Goal: Task Accomplishment & Management: Complete application form

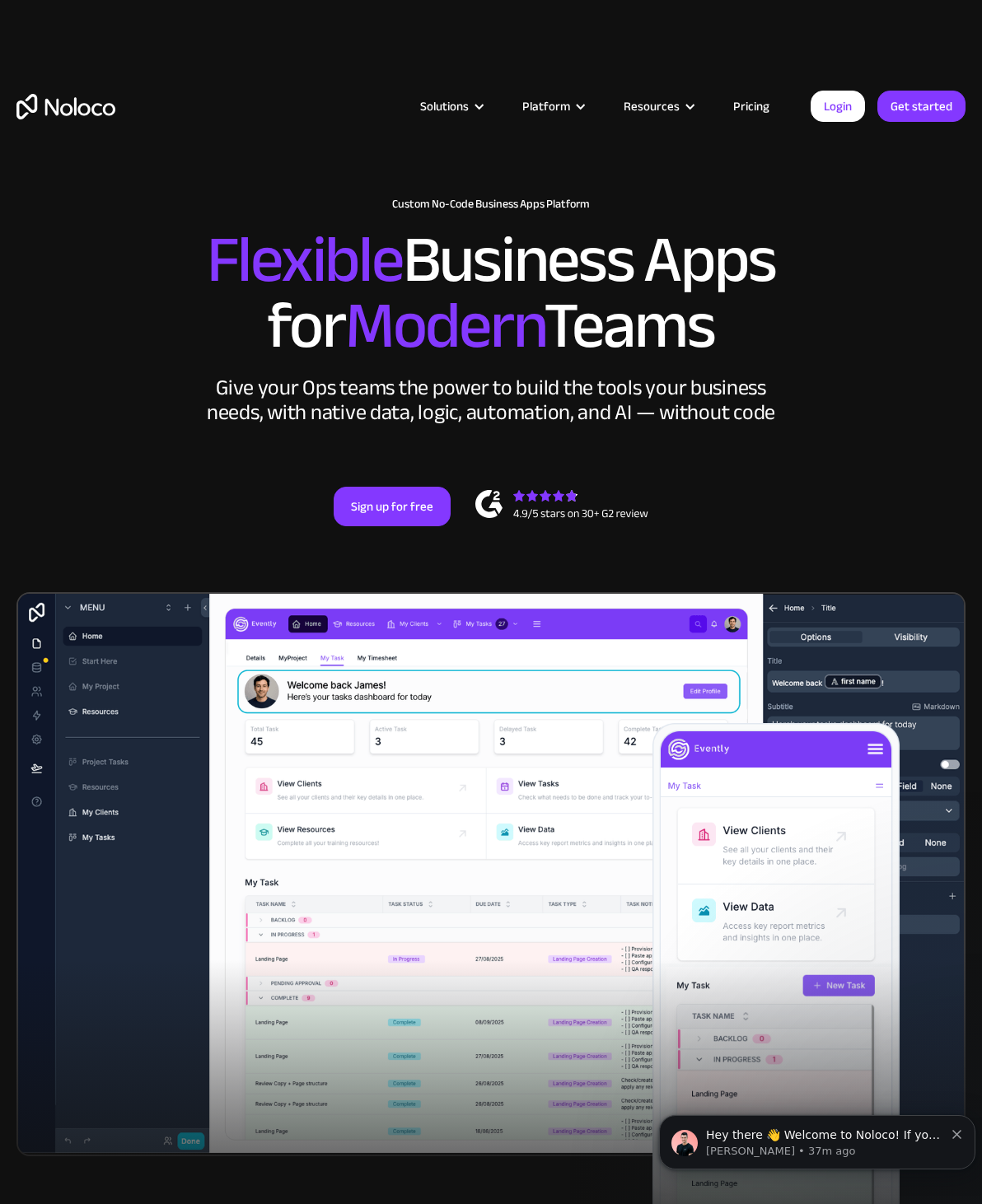
click at [842, 97] on link "Login" at bounding box center [837, 107] width 54 height 32
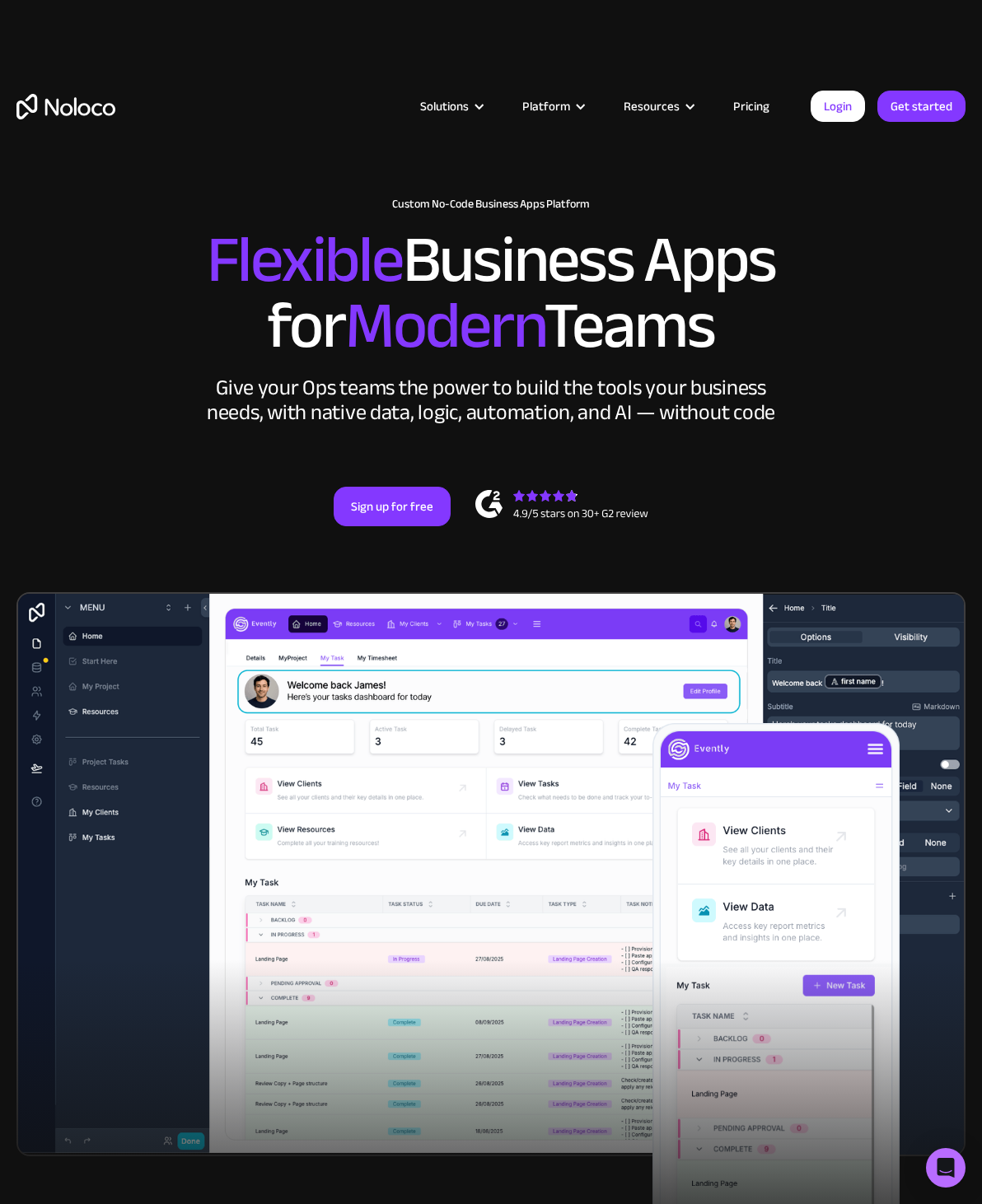
click at [680, 96] on div "Resources" at bounding box center [651, 107] width 56 height 22
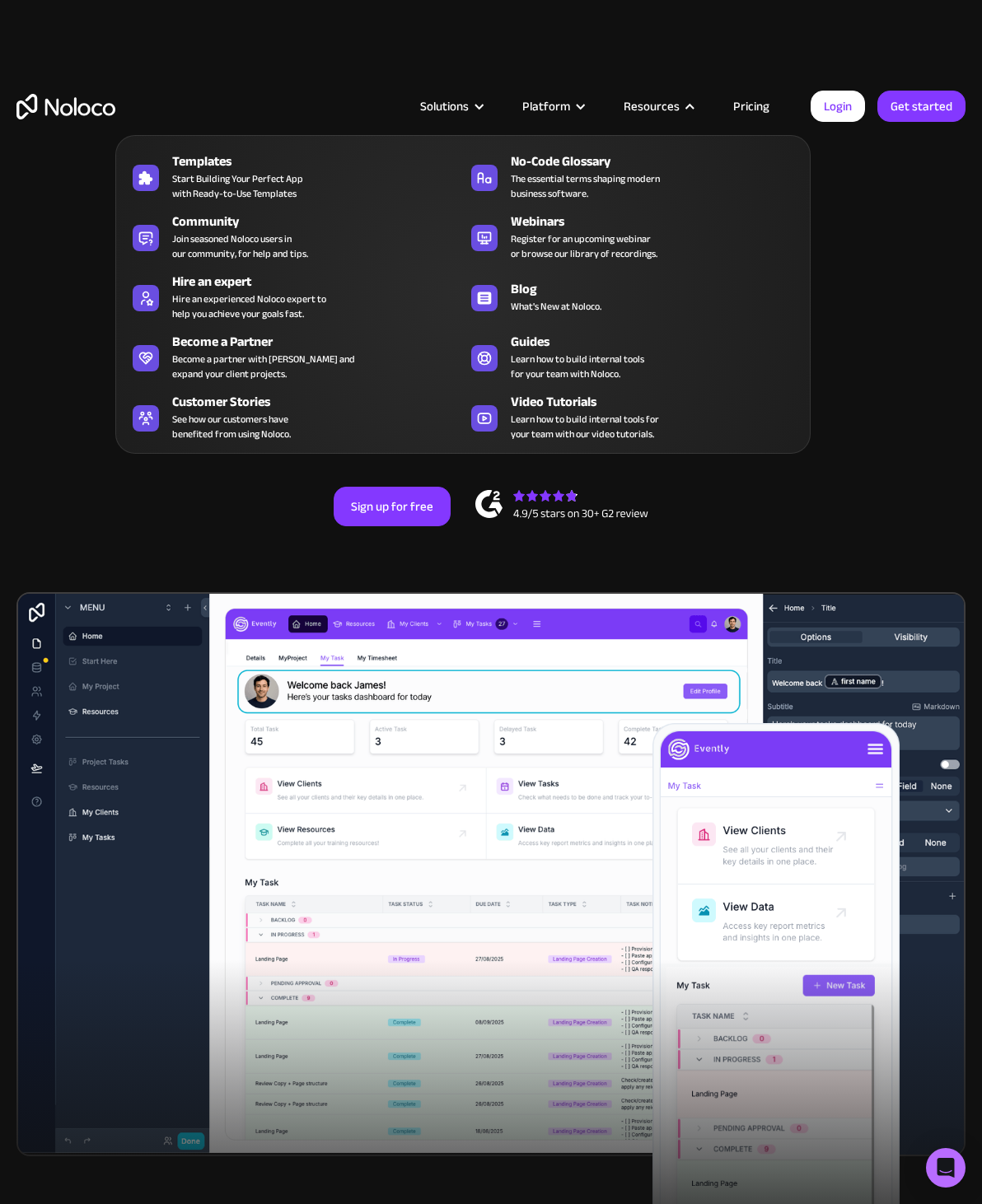
click at [599, 346] on div "Guides" at bounding box center [660, 342] width 298 height 20
click at [755, 101] on link "Pricing" at bounding box center [751, 107] width 77 height 22
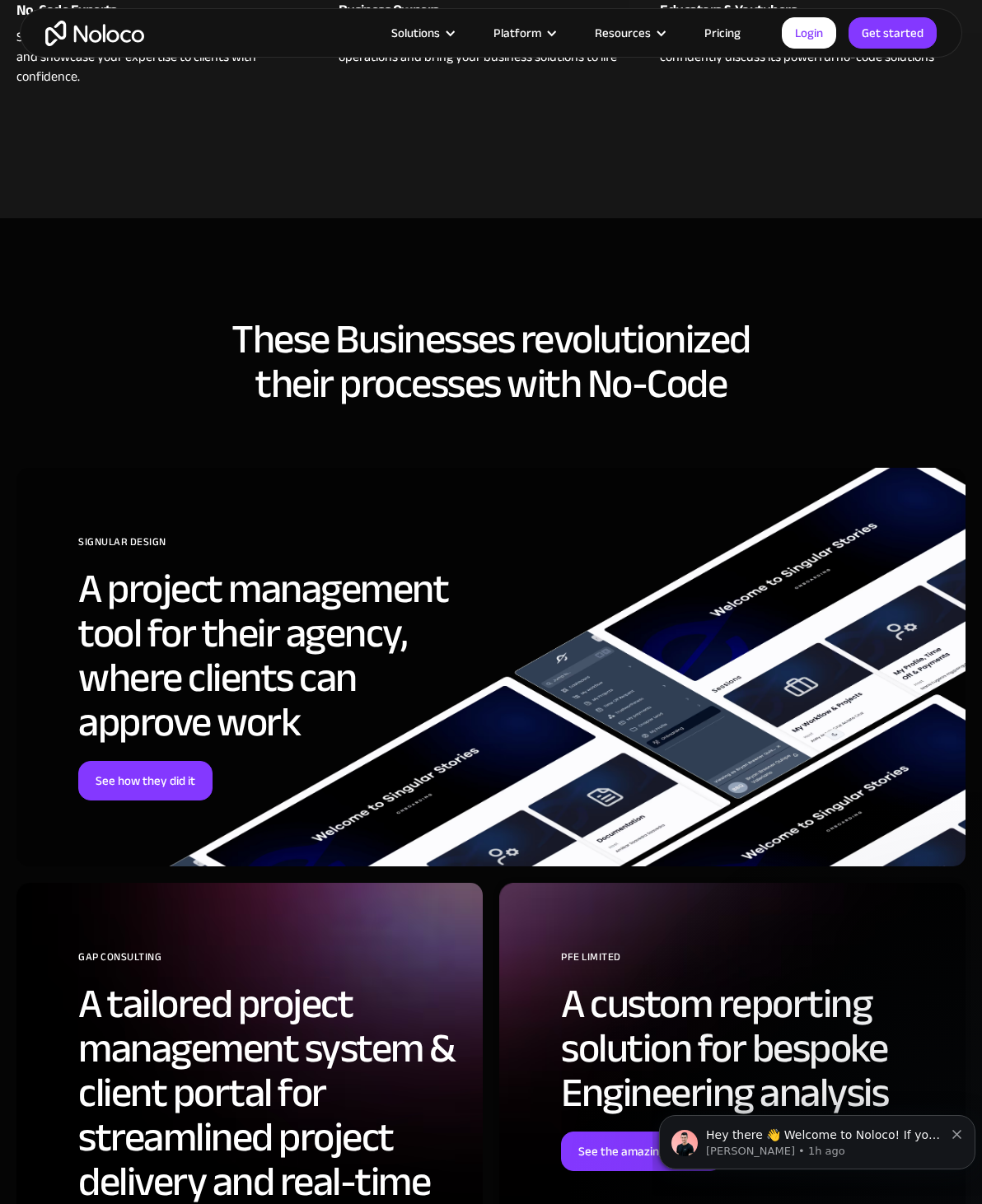
scroll to position [1412, 0]
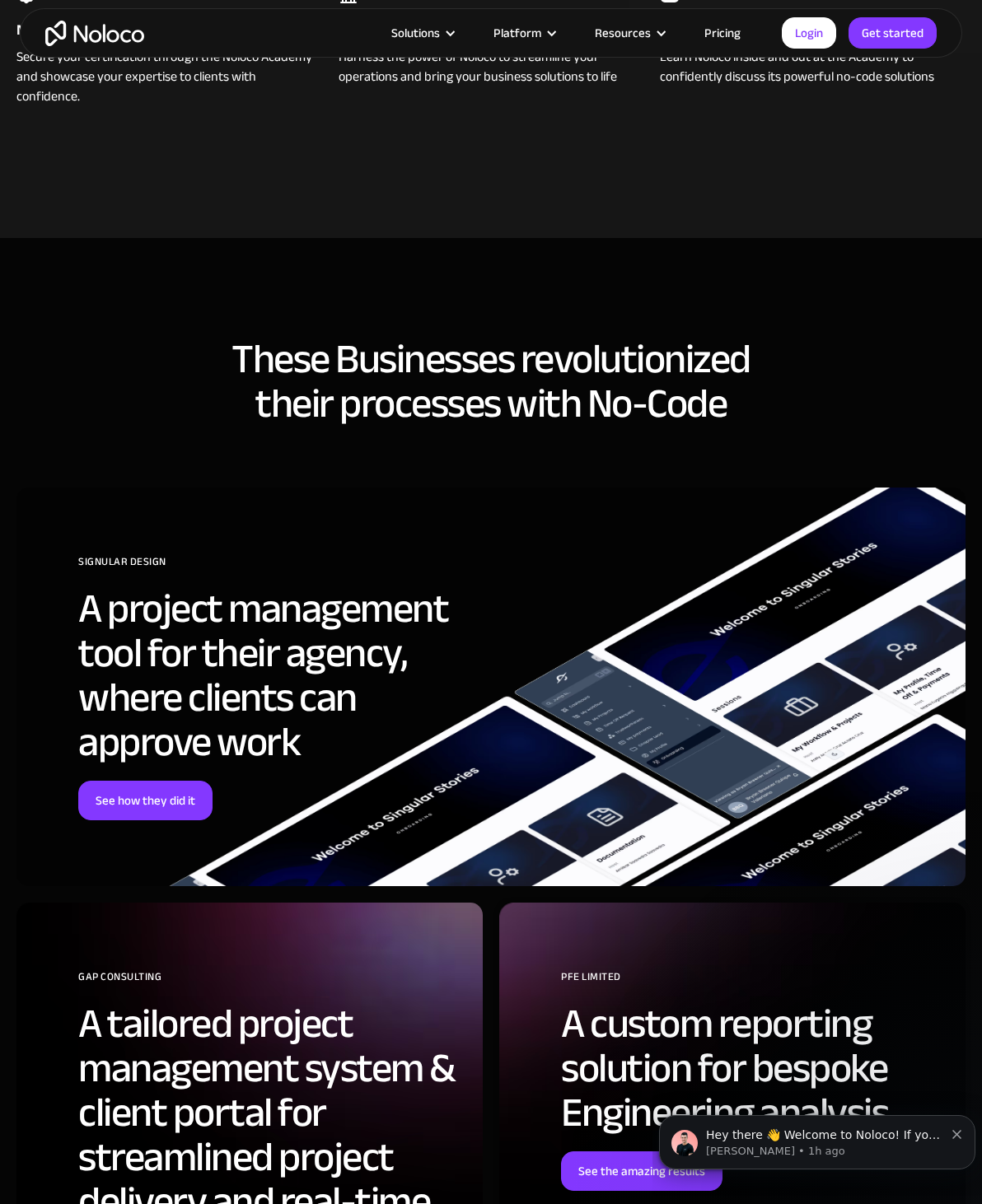
click at [651, 26] on div "Resources" at bounding box center [622, 33] width 56 height 22
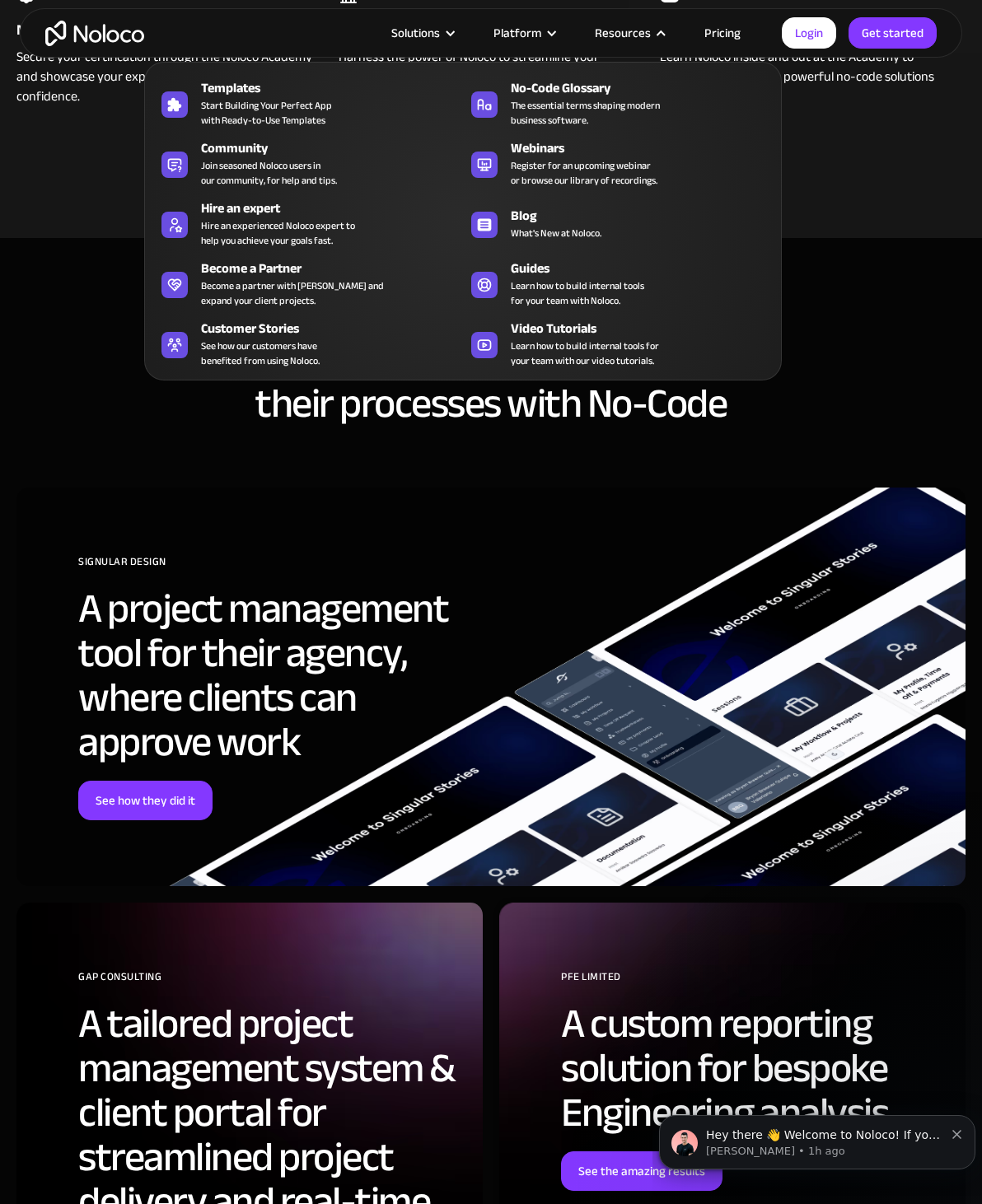
click at [346, 213] on div "Hire an expert" at bounding box center [335, 208] width 269 height 20
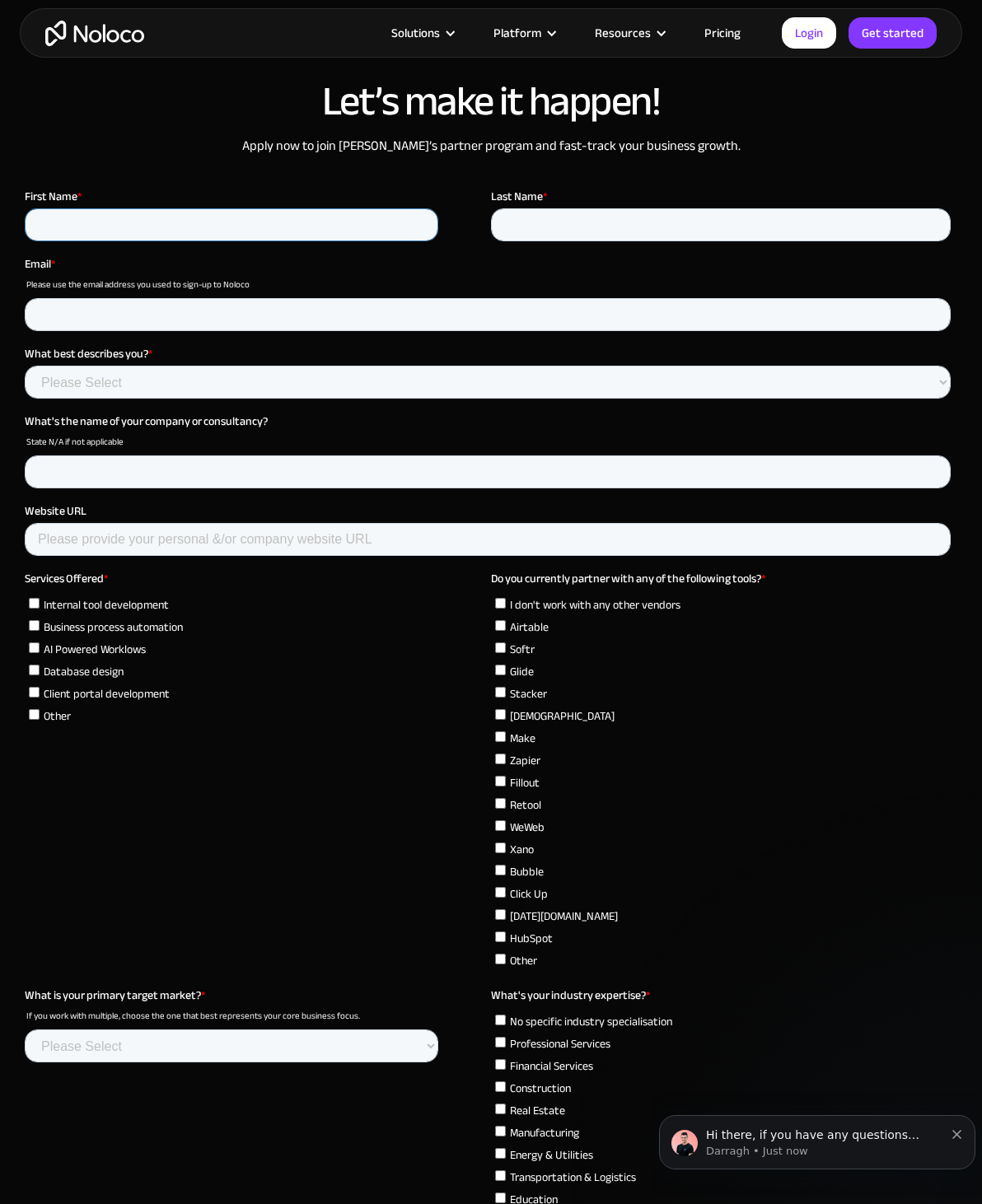
click at [77, 231] on input "First Name *" at bounding box center [232, 225] width 414 height 33
type input "Jesse"
click at [705, 218] on input "Last Name *" at bounding box center [721, 225] width 460 height 33
type input "VanDenKooy"
click at [48, 307] on input "Email *" at bounding box center [488, 315] width 926 height 33
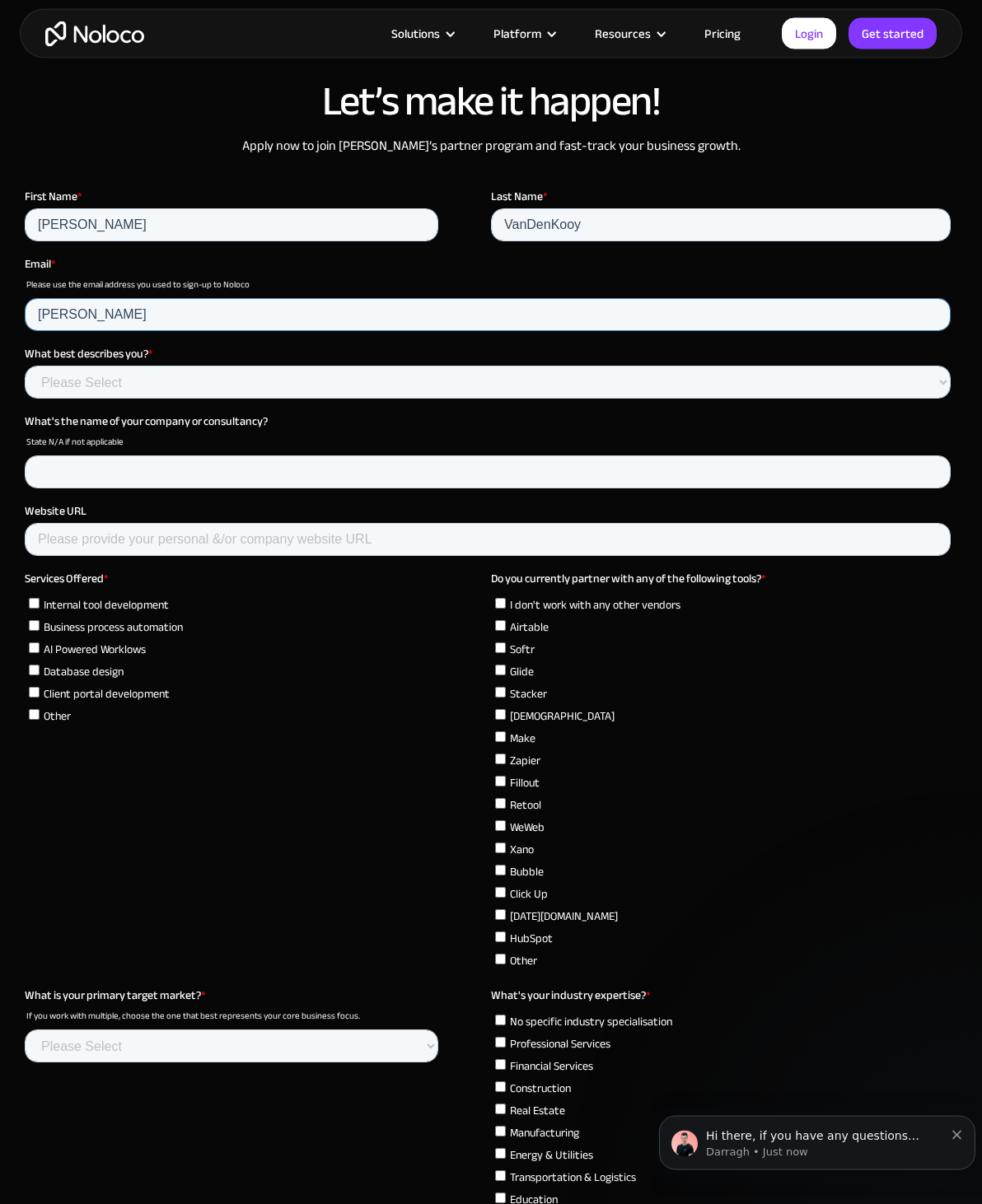
type input "jesse"
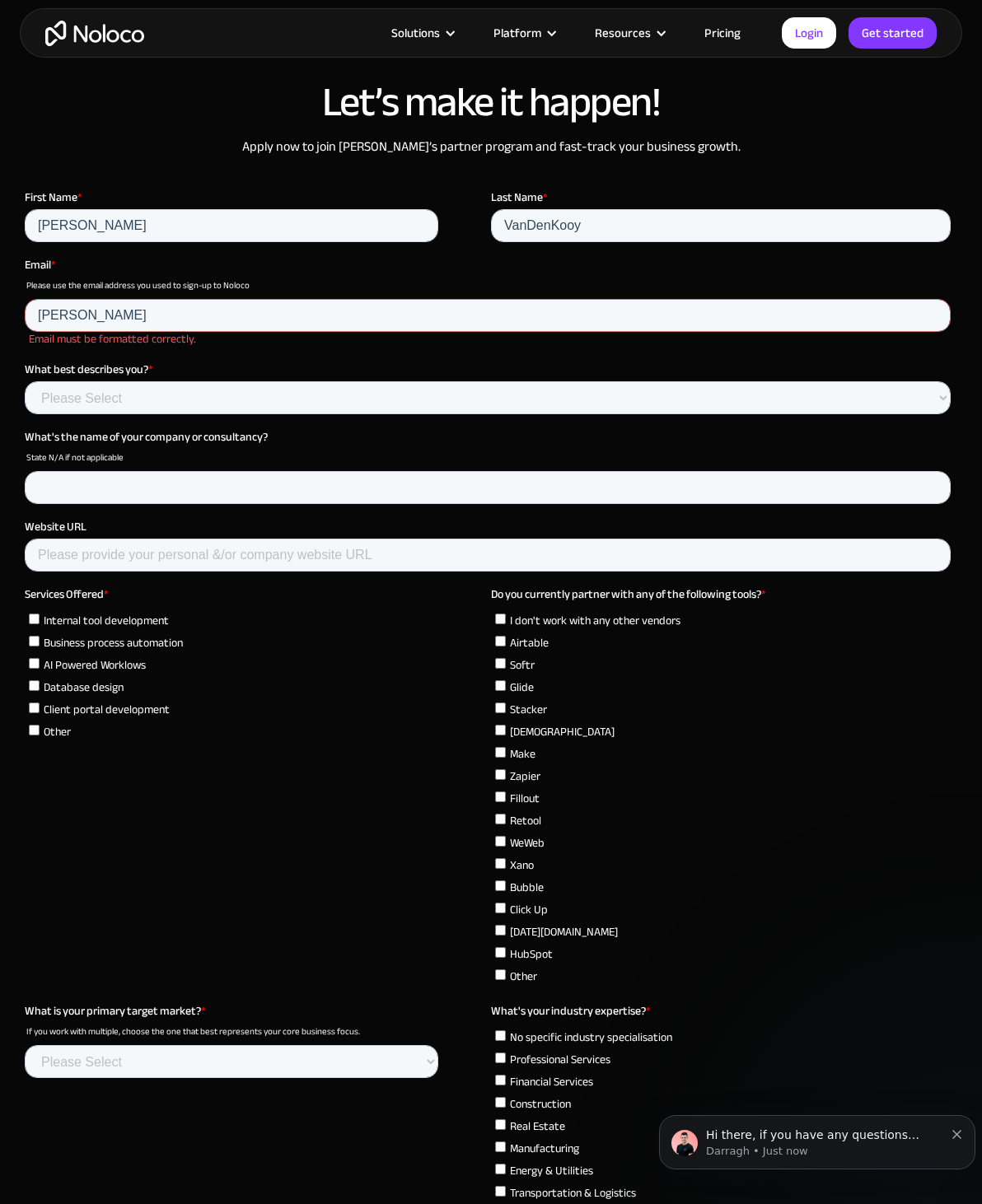
scroll to position [4455, 0]
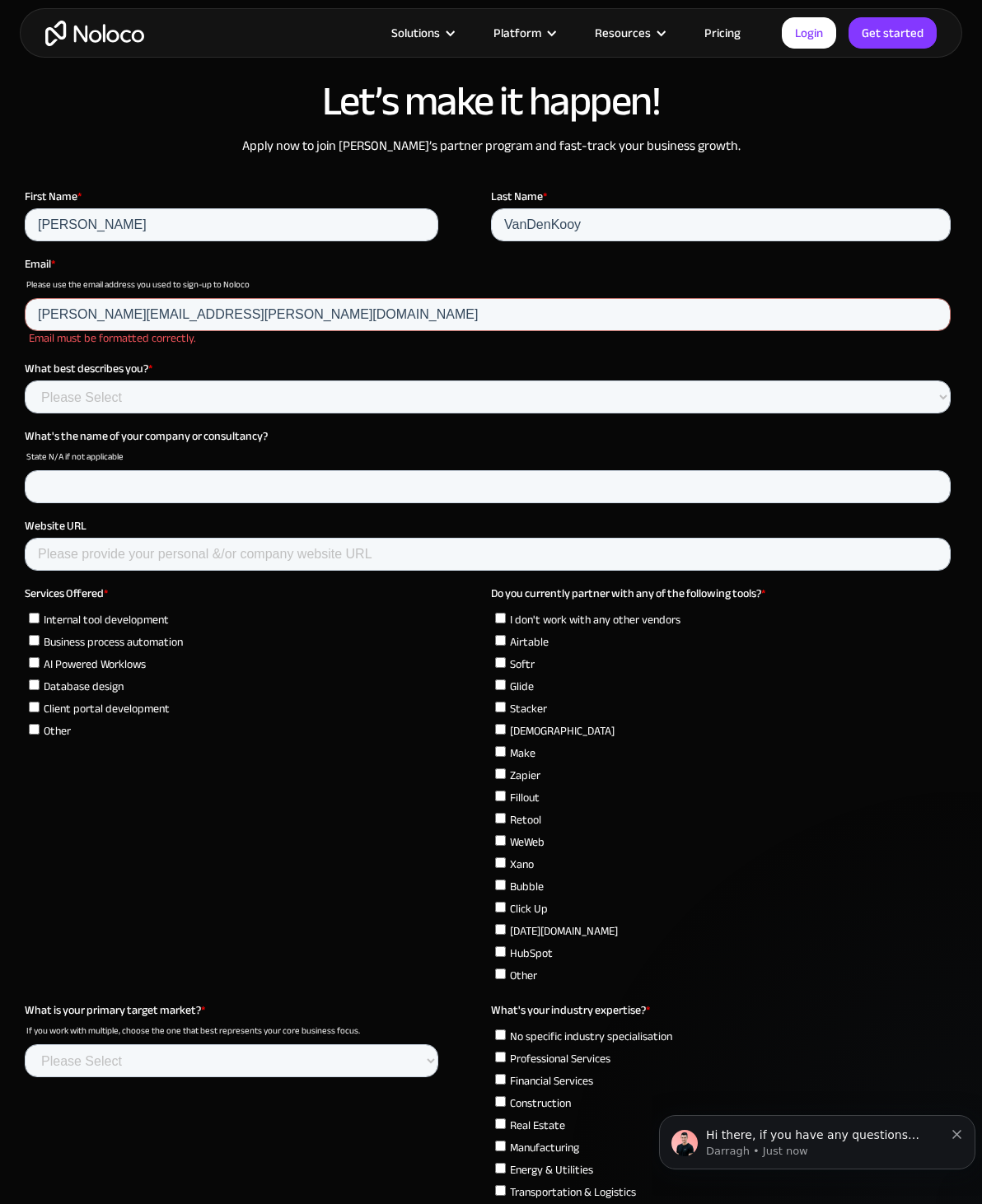
type input "jesse@kooy.tech"
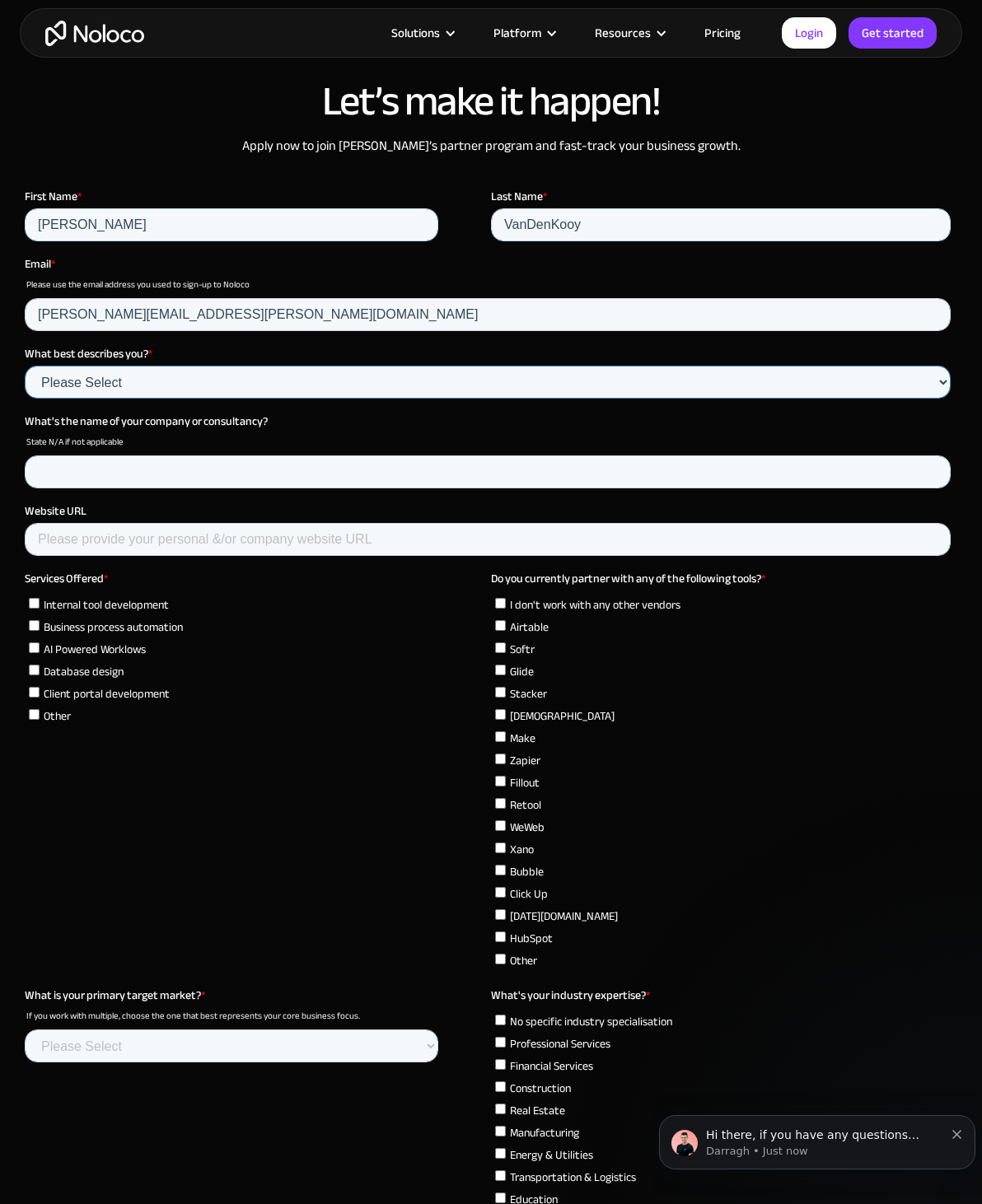
click at [61, 371] on select "Please Select Agency Partner Professional Consultant" at bounding box center [488, 382] width 926 height 33
select select "Freelancer / Solopreneur"
click at [644, 478] on input "What's the name of your company or consultancy?" at bounding box center [488, 472] width 926 height 33
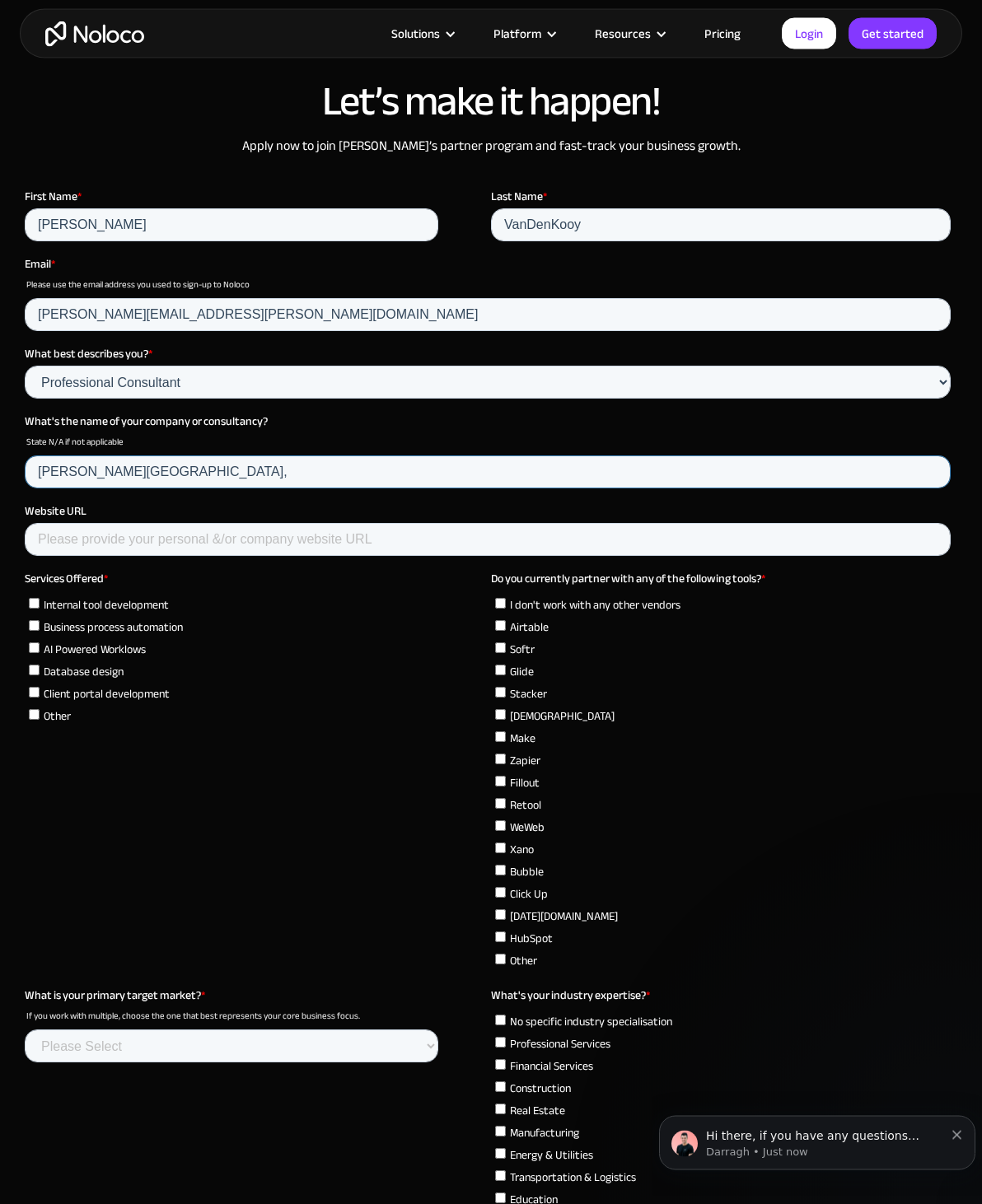
scroll to position [4454, 0]
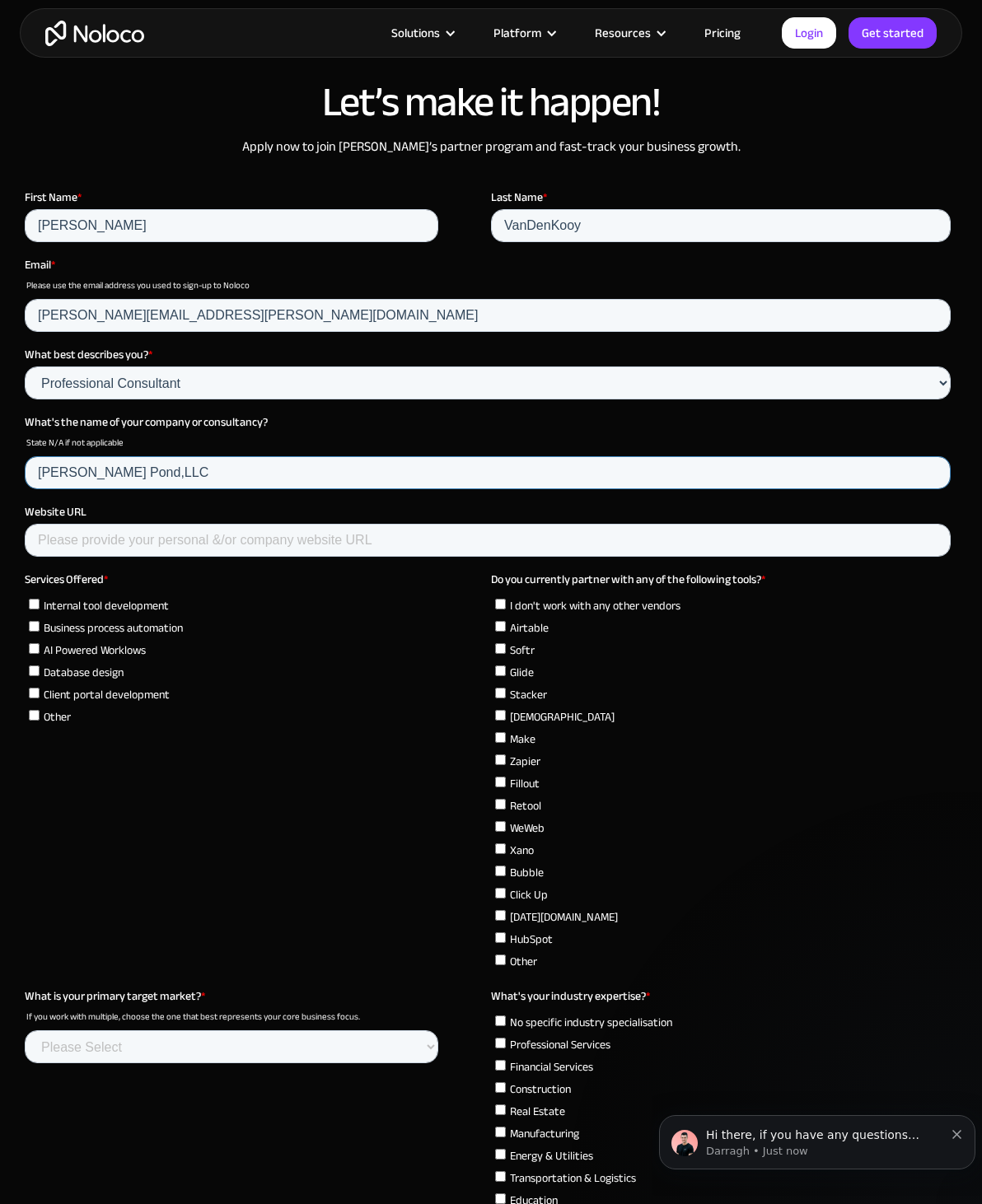
type input "Kooy Pond,LLC"
click at [685, 540] on input "Website URL" at bounding box center [488, 540] width 926 height 33
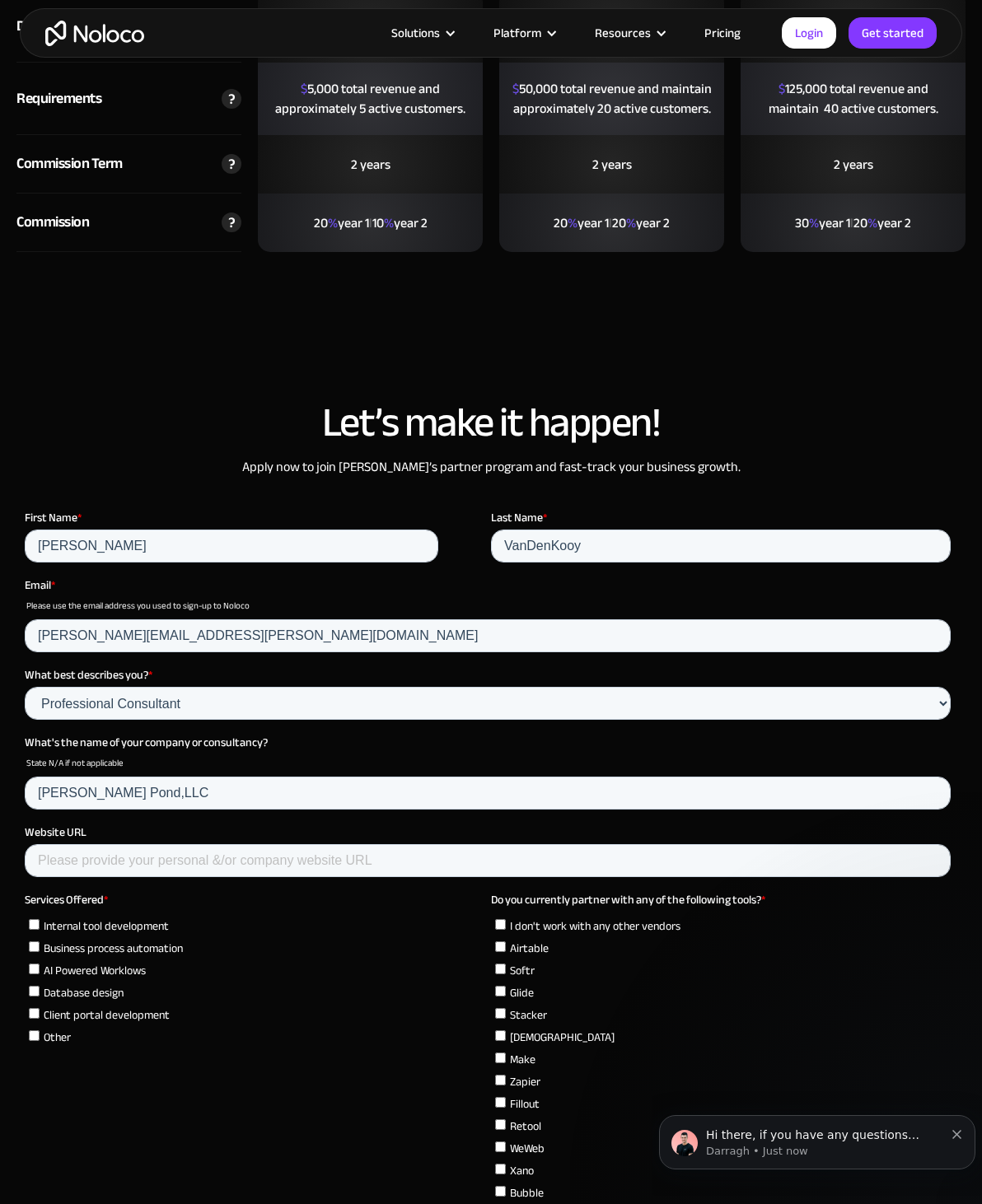
scroll to position [4132, 0]
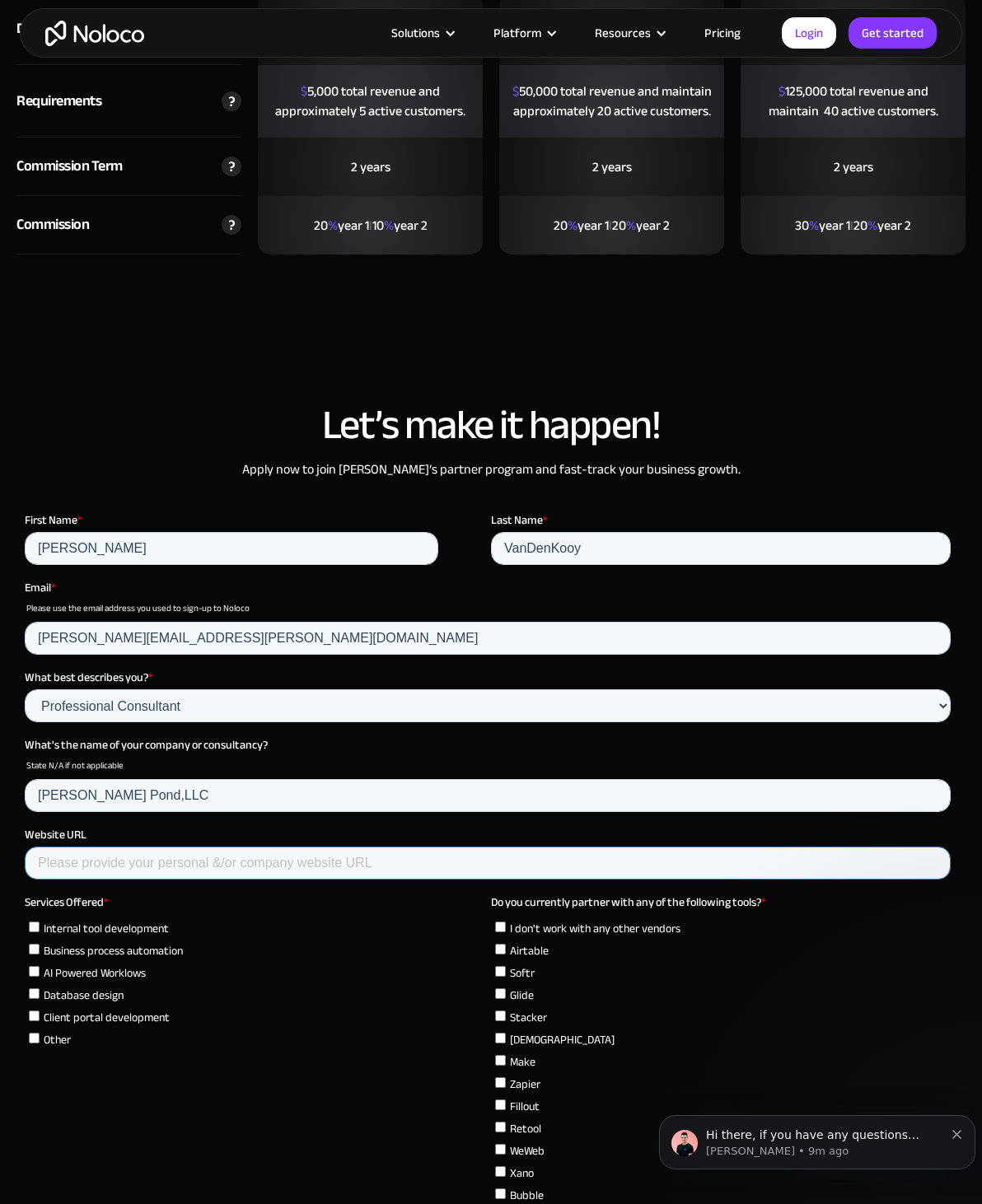
click at [361, 868] on input "Website URL" at bounding box center [488, 863] width 926 height 33
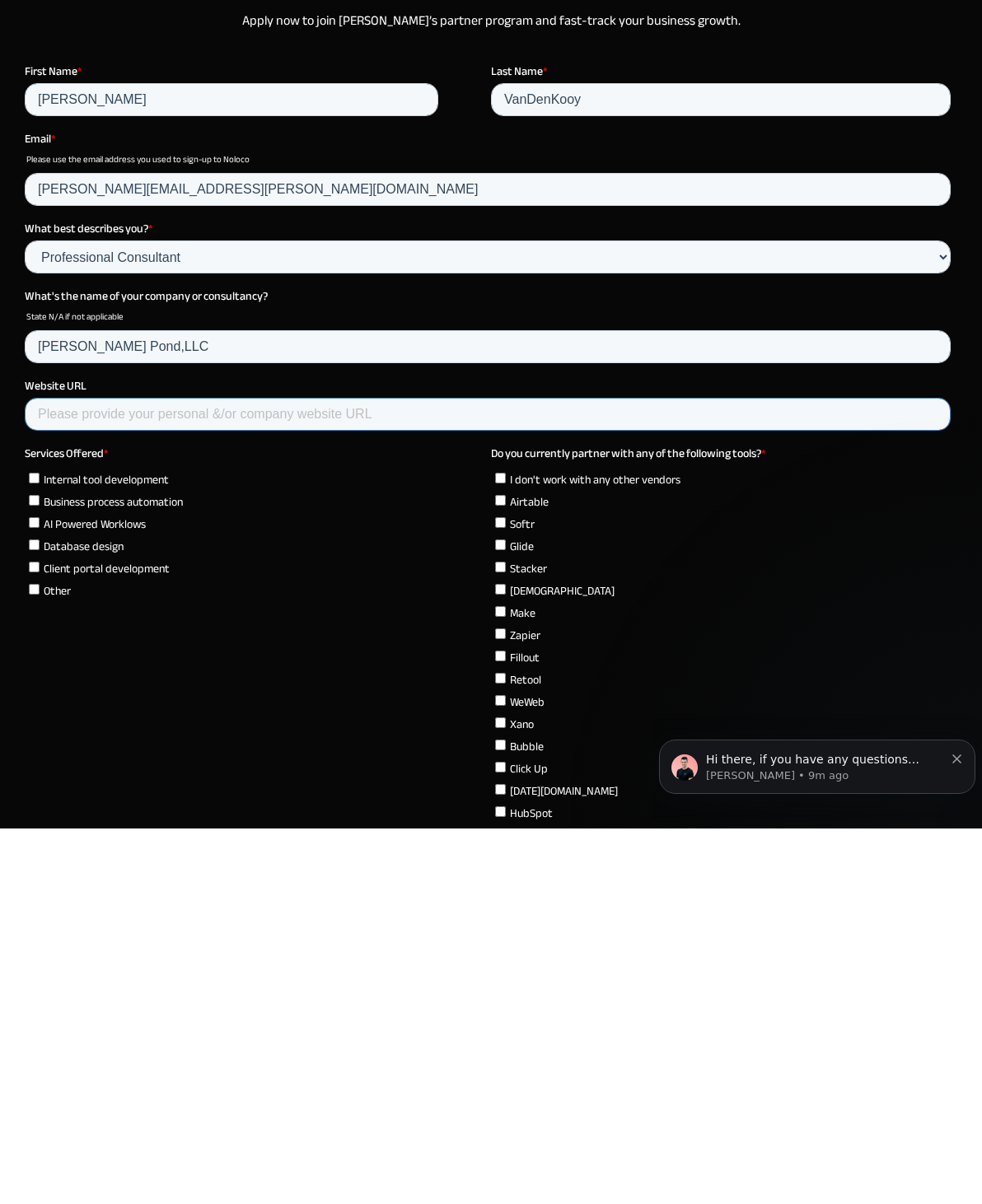
click at [310, 413] on input "Website URL" at bounding box center [488, 415] width 926 height 33
paste input "www.linkedin.com/in/jesse-kooy"
type input "www.linkedin.com/in/jesse-kooy"
click at [41, 471] on label "Internal tool development" at bounding box center [257, 479] width 456 height 17
click at [39, 473] on input "Internal tool development" at bounding box center [34, 478] width 11 height 11
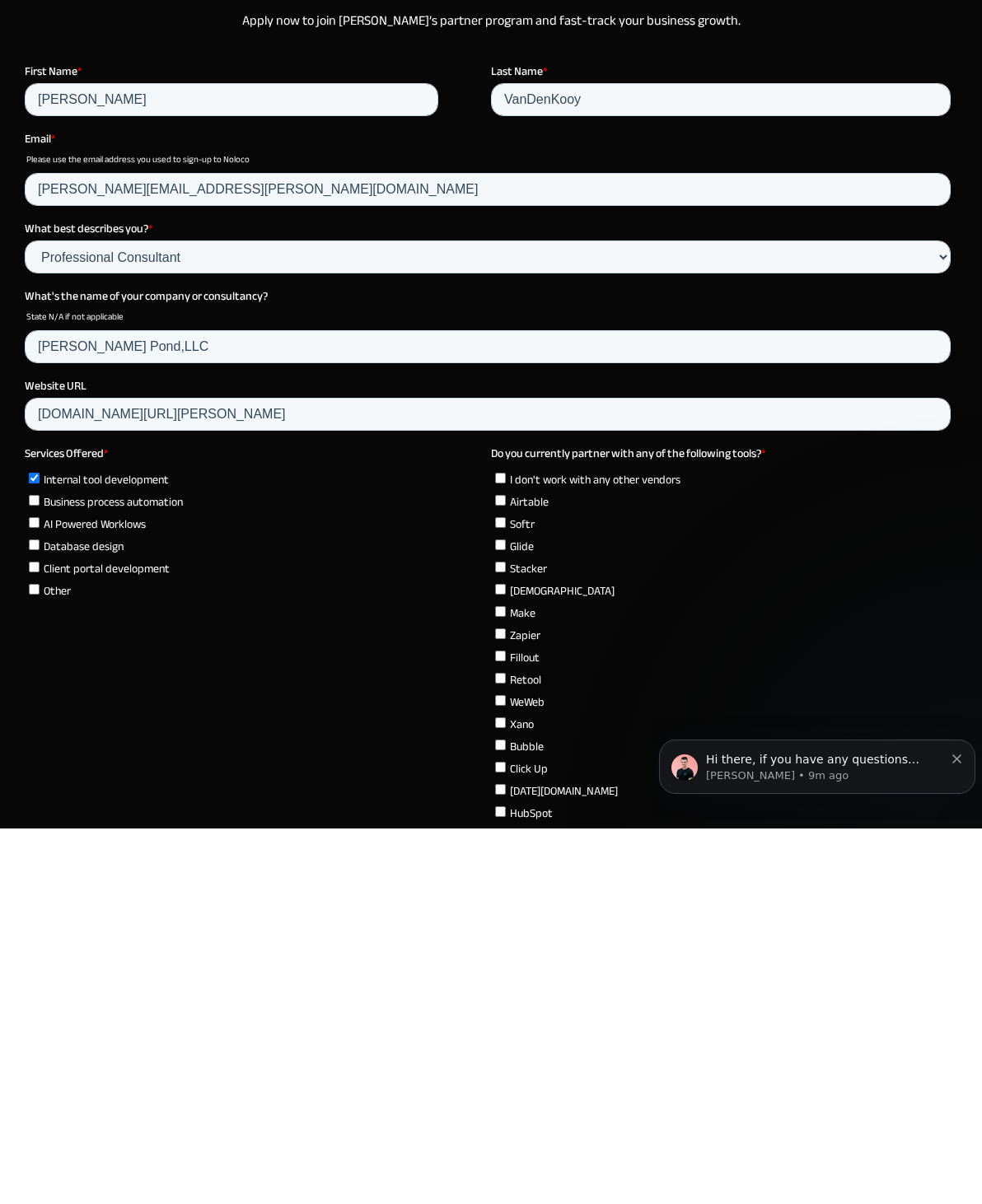
checkbox input "true"
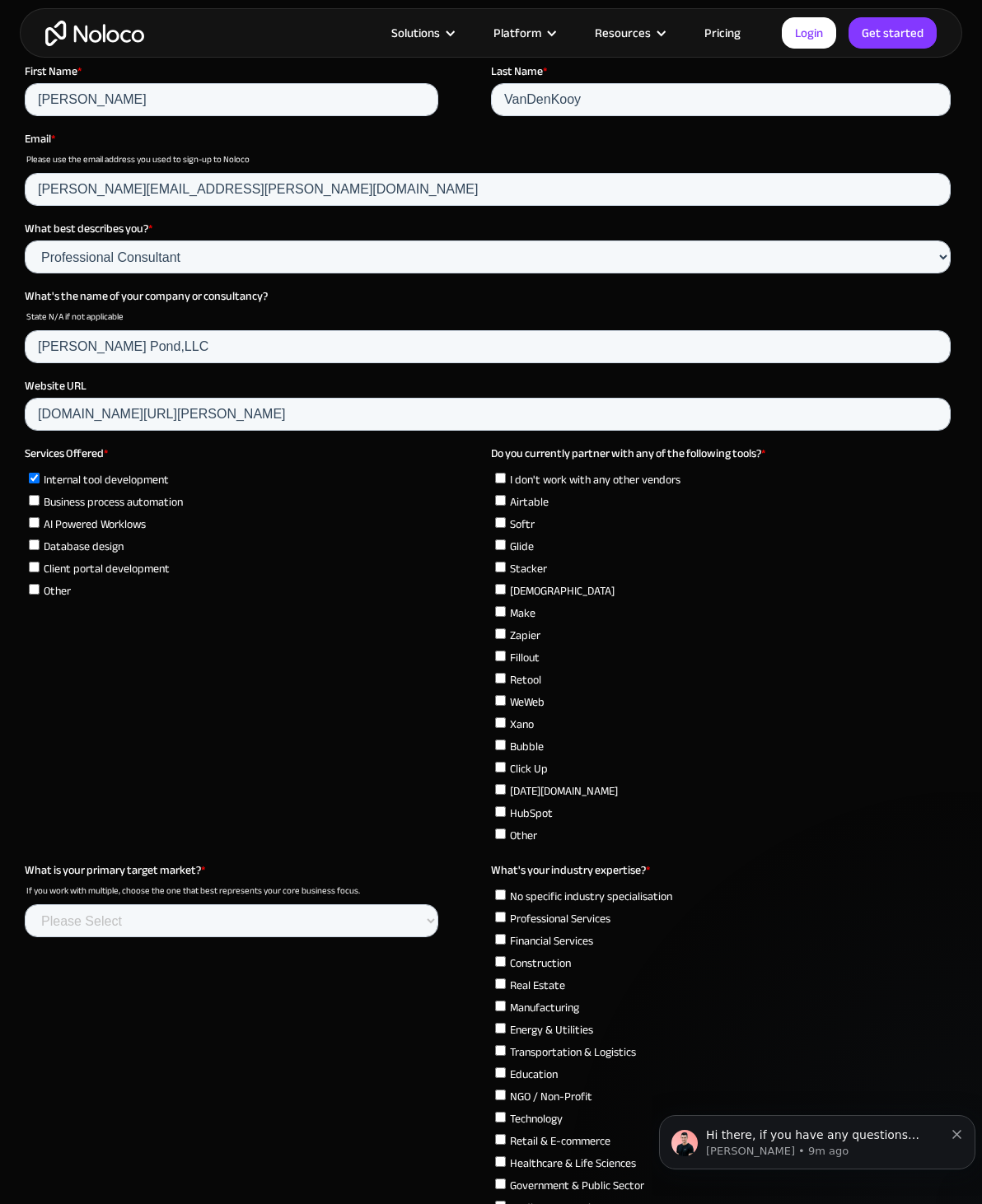
click at [35, 504] on input "Business process automation" at bounding box center [34, 500] width 11 height 11
checkbox input "true"
click at [38, 545] on input "Database design" at bounding box center [34, 545] width 11 height 11
checkbox input "true"
click at [38, 569] on input "Client portal development" at bounding box center [34, 567] width 11 height 11
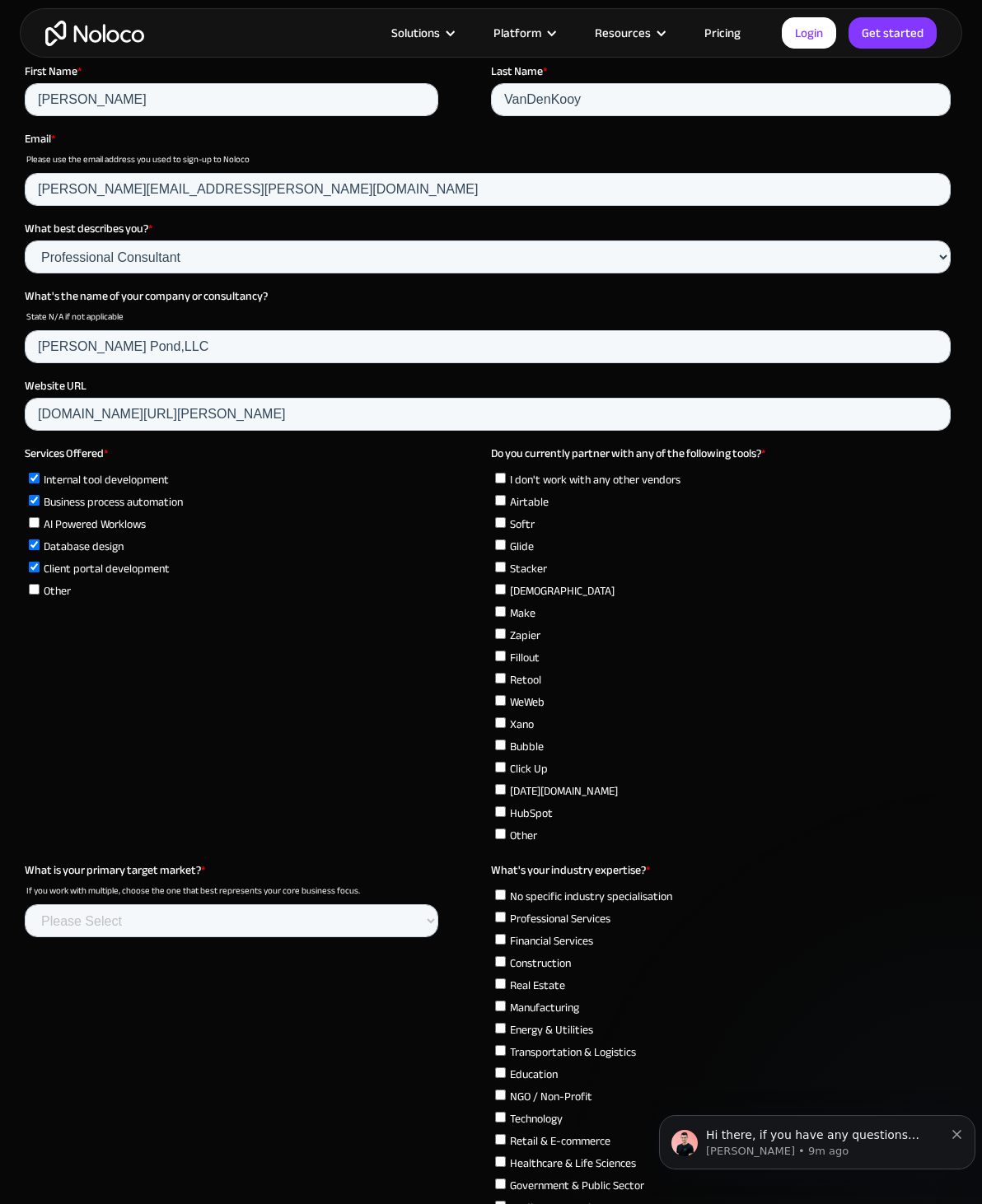
checkbox input "true"
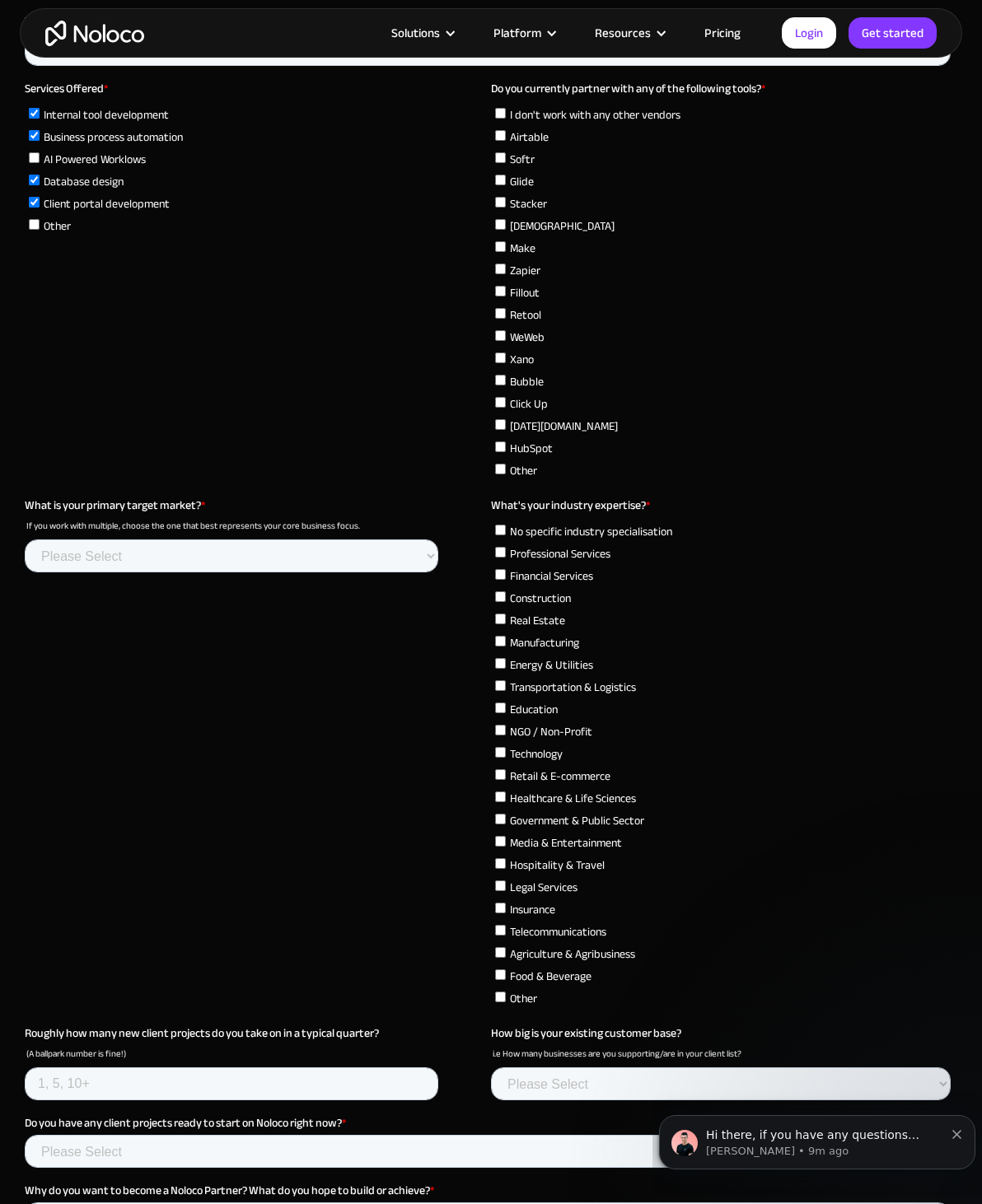
scroll to position [4946, 0]
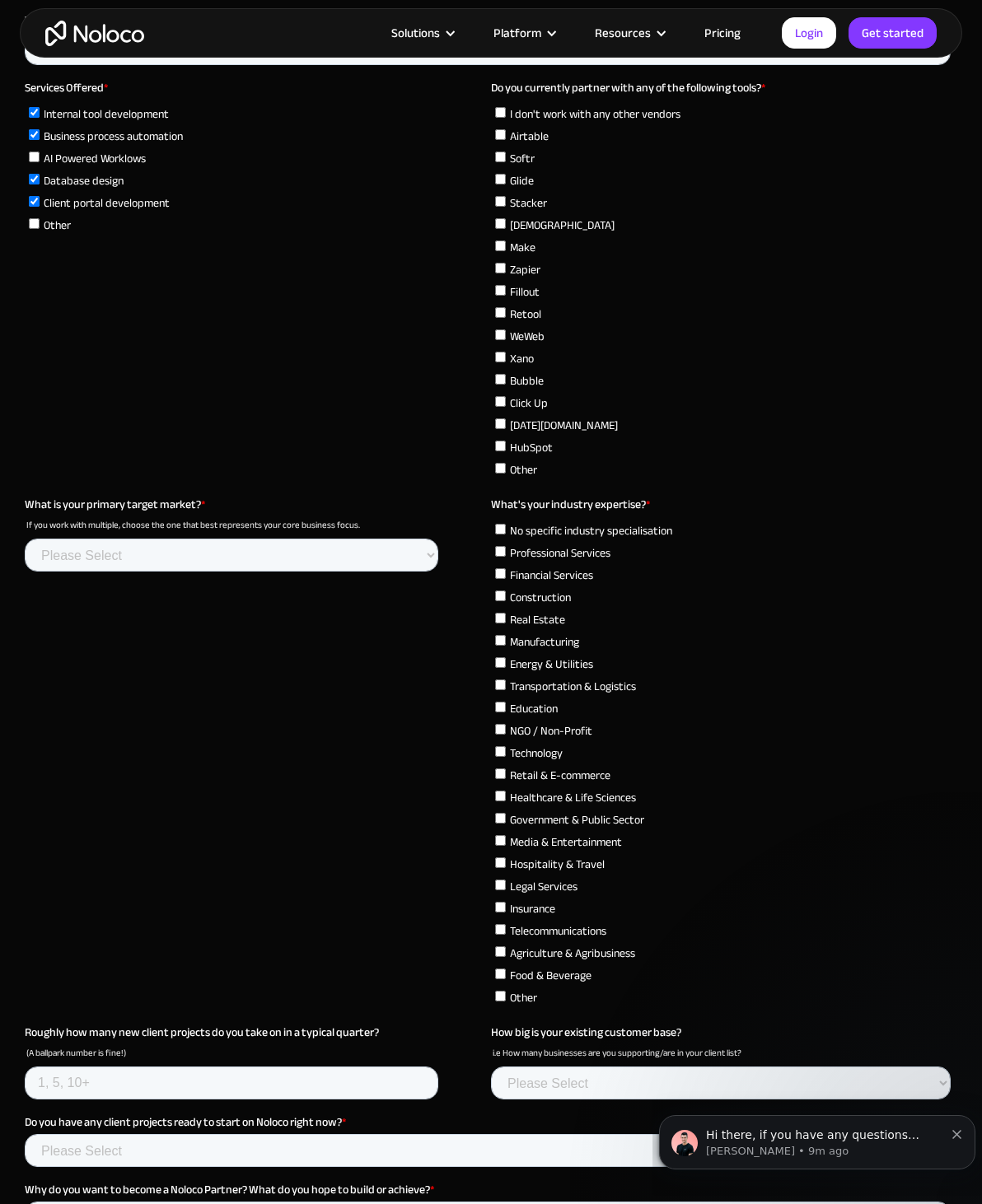
click at [506, 713] on input "Education" at bounding box center [500, 707] width 11 height 11
checkbox input "true"
click at [506, 757] on input "Technology" at bounding box center [500, 751] width 11 height 11
checkbox input "true"
click at [506, 846] on input "Media & Entertainment" at bounding box center [500, 840] width 11 height 11
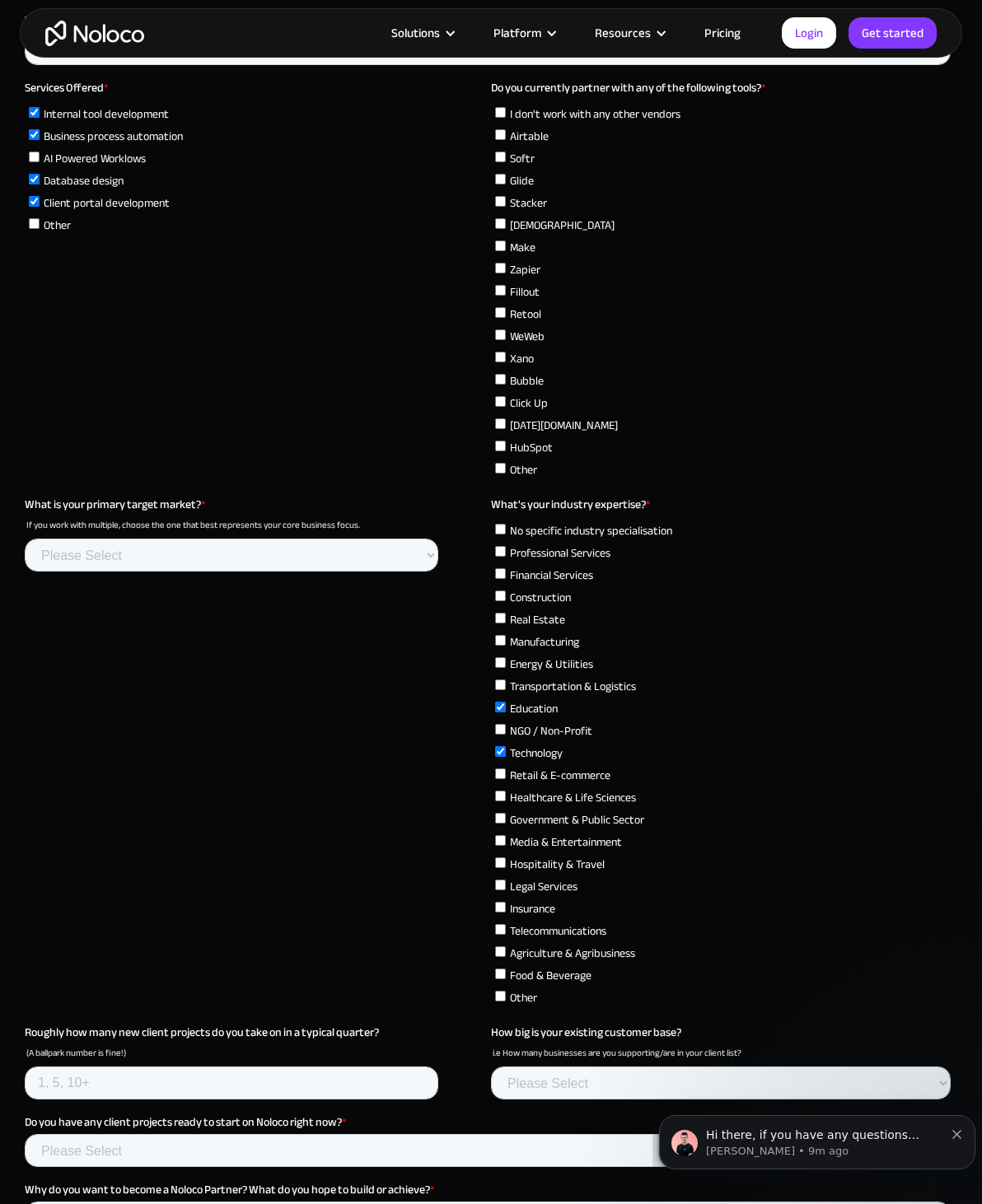
checkbox input "true"
click at [502, 779] on input "Retail & E-commerce" at bounding box center [500, 774] width 11 height 11
checkbox input "true"
click at [506, 557] on input "Professional Services" at bounding box center [500, 551] width 11 height 11
checkbox input "true"
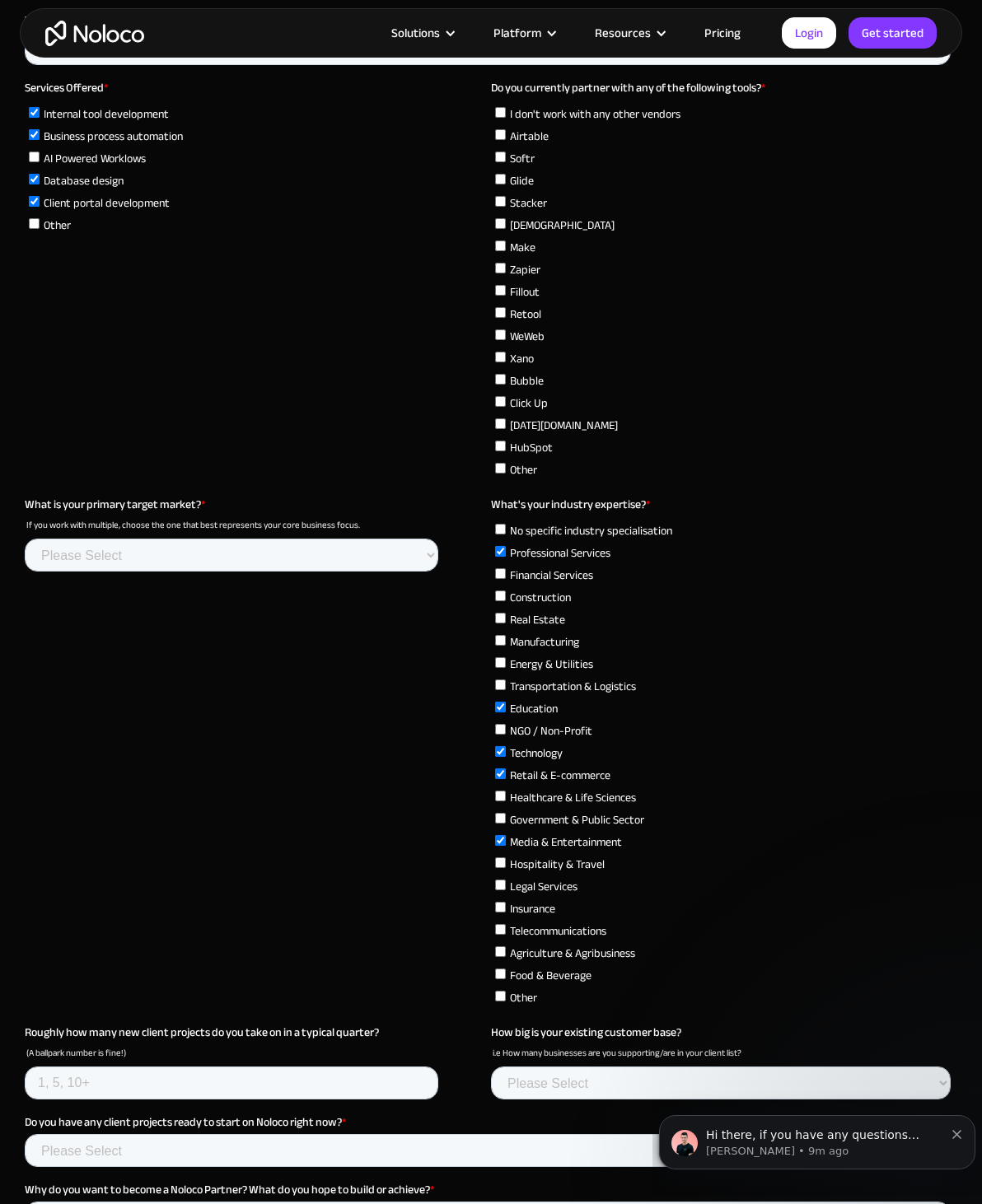
click at [502, 579] on input "Financial Services" at bounding box center [500, 574] width 11 height 11
checkbox input "true"
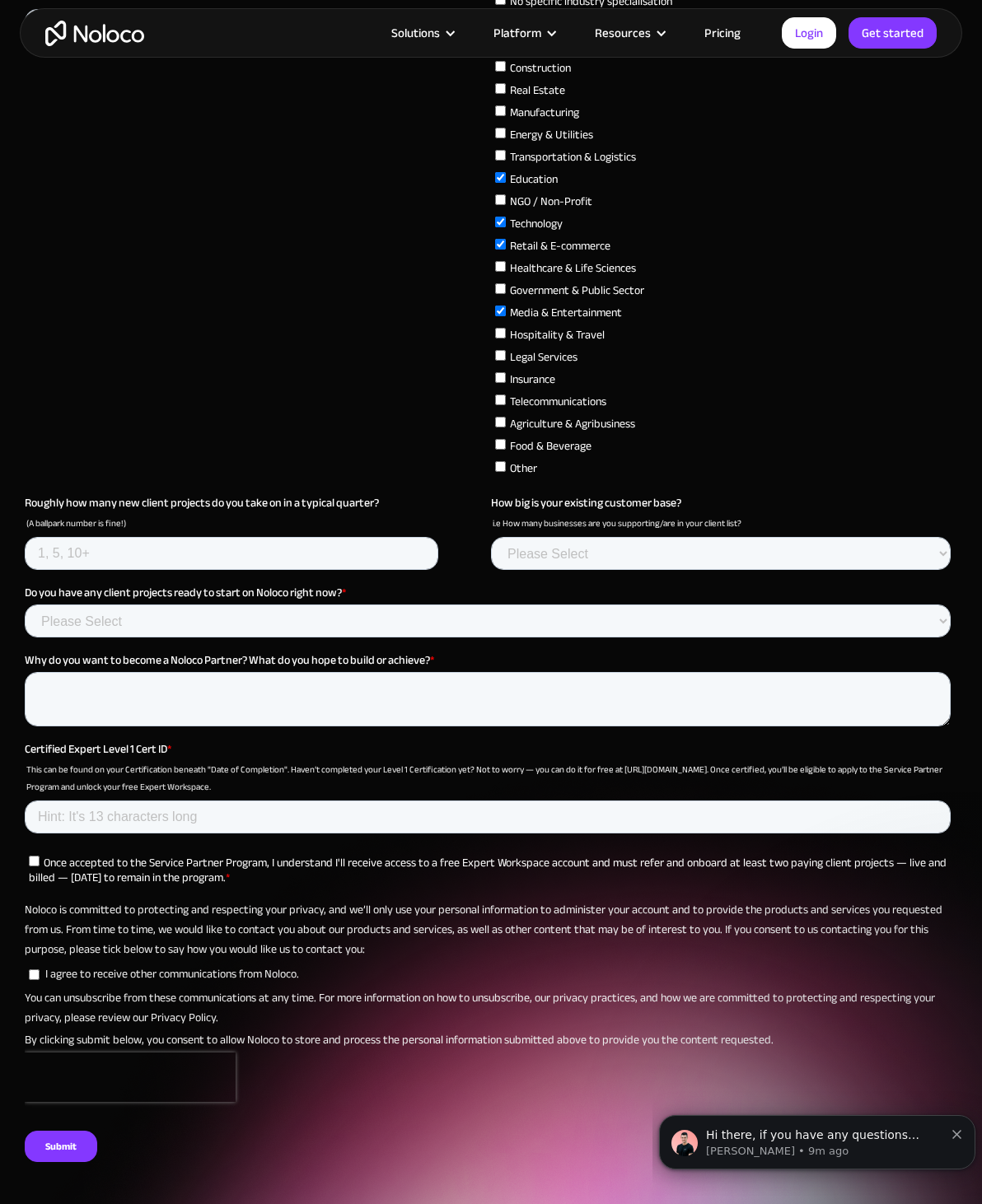
scroll to position [5476, 0]
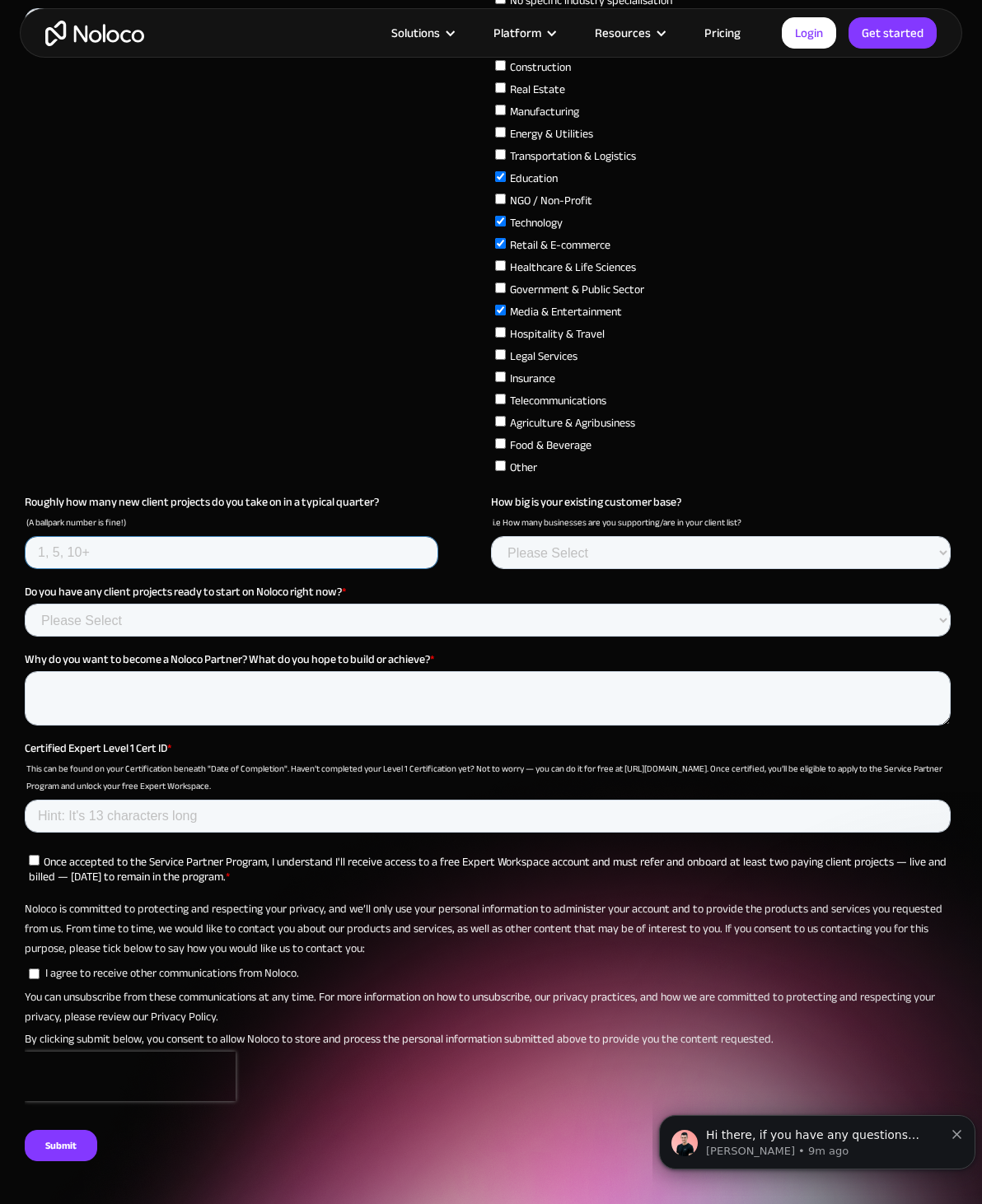
click at [223, 570] on input "Roughly how many new client projects do you take on in a typical quarter?" at bounding box center [232, 553] width 414 height 33
type input "3"
click at [619, 570] on select "Please Select None 1-5 6-10 11-20 21-50 51-100 101-200 200+" at bounding box center [721, 554] width 460 height 33
select select "1-5"
click at [571, 637] on select "Please Select Yes - already scoped Possibly – in early discussions No" at bounding box center [488, 620] width 926 height 33
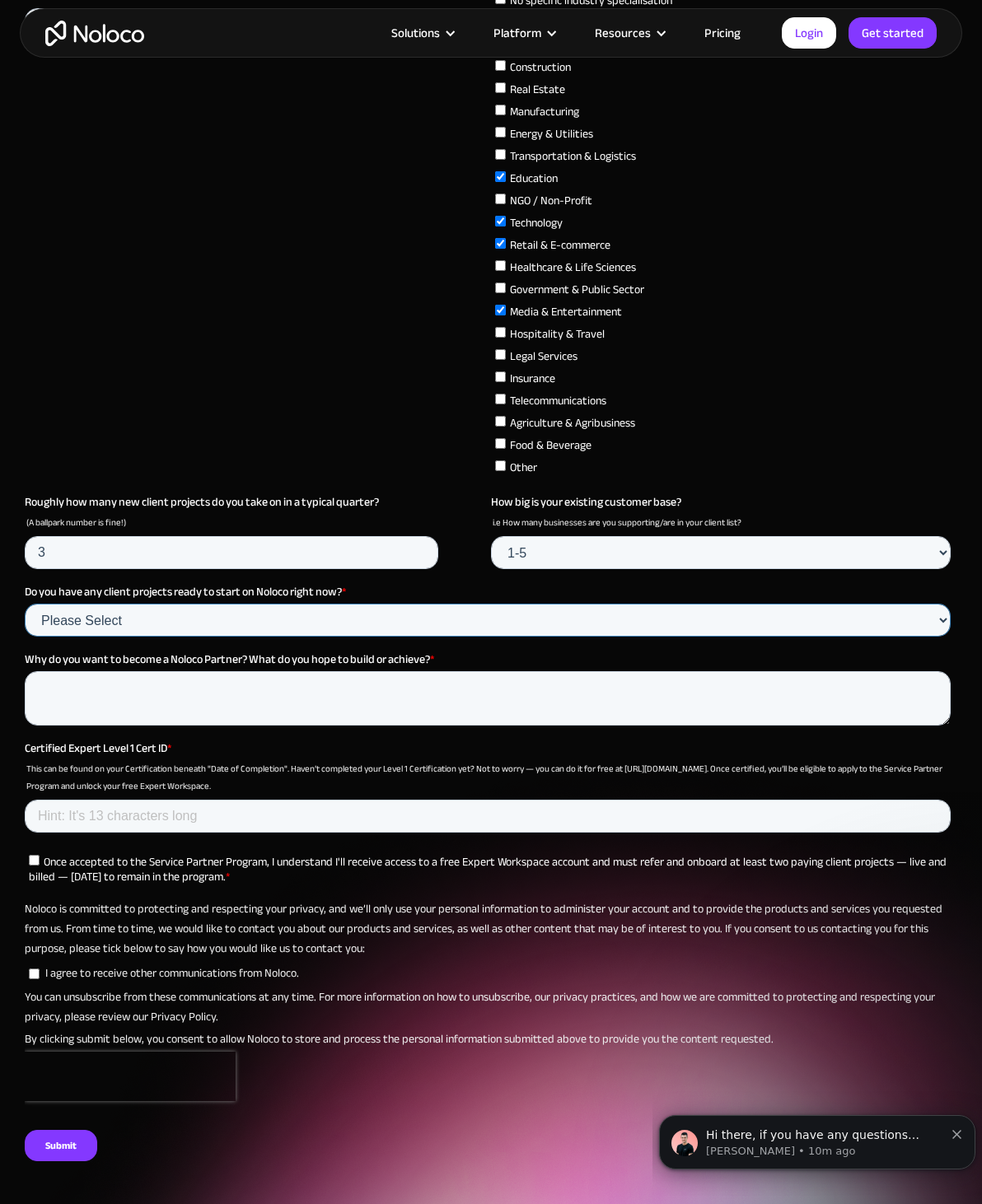
select select "Possibly – in early discussions"
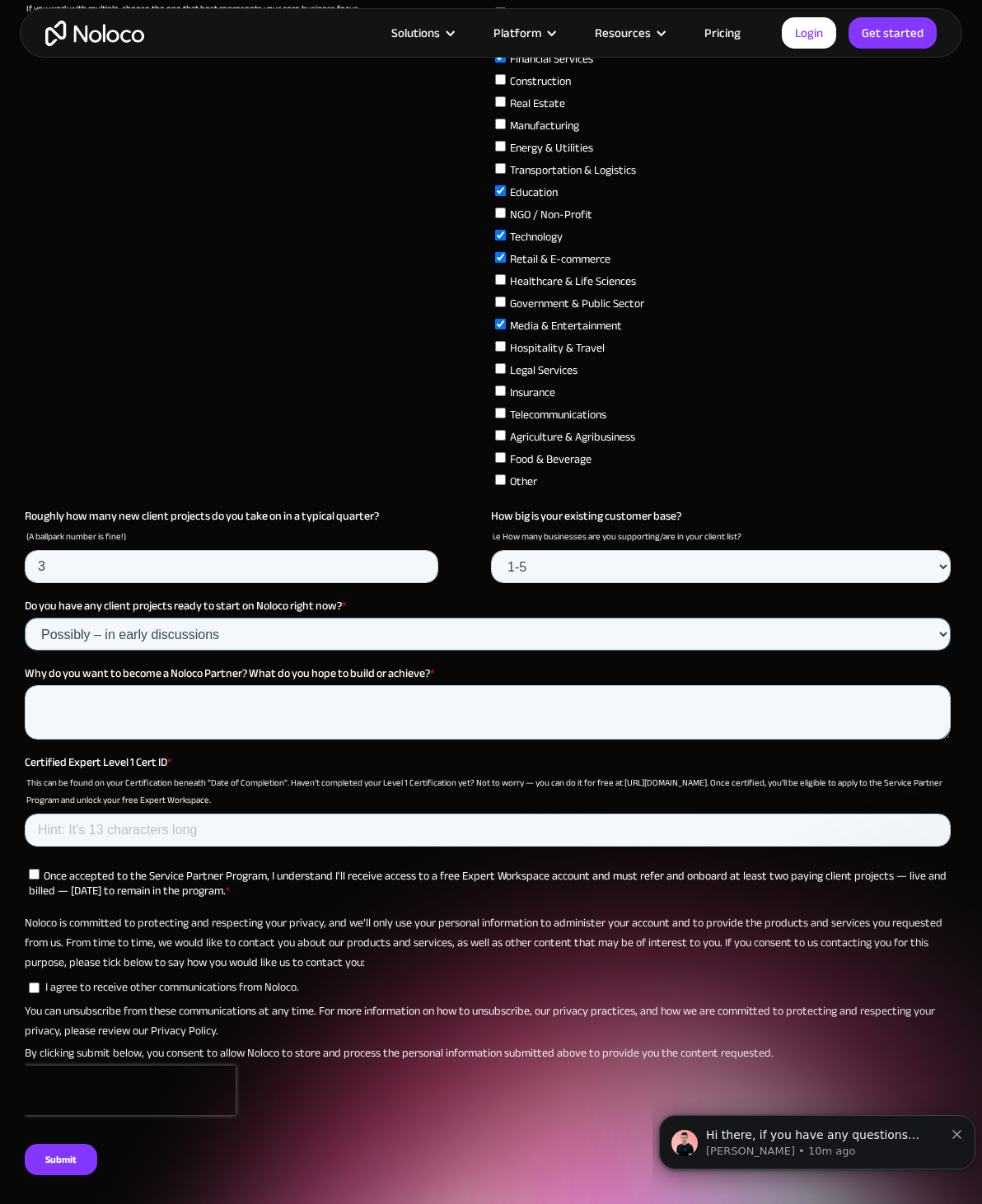
scroll to position [5461, 0]
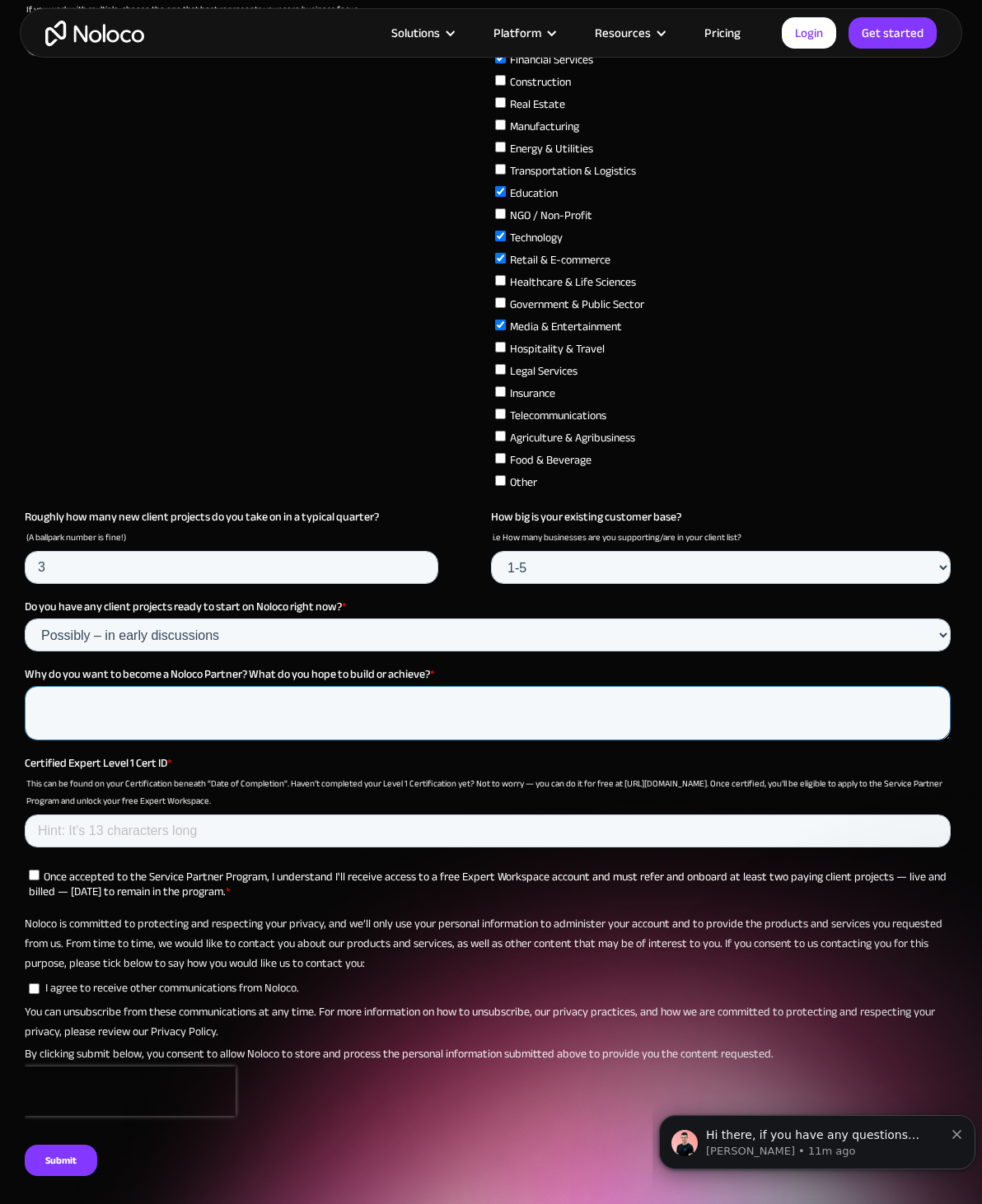
click at [516, 740] on textarea "Why do you want to become a Noloco Partner? What do you hope to build or achiev…" at bounding box center [488, 713] width 926 height 54
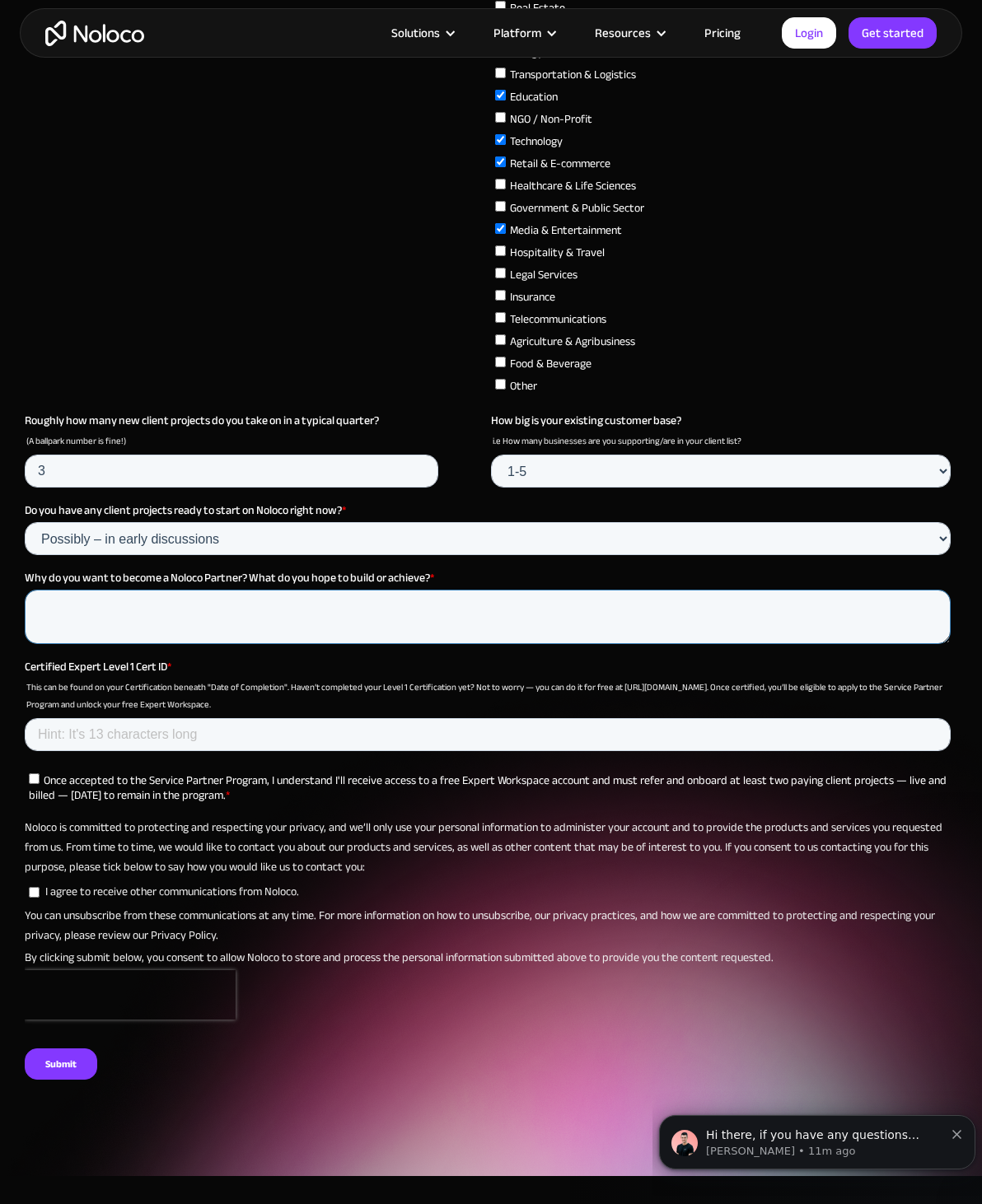
scroll to position [5577, 0]
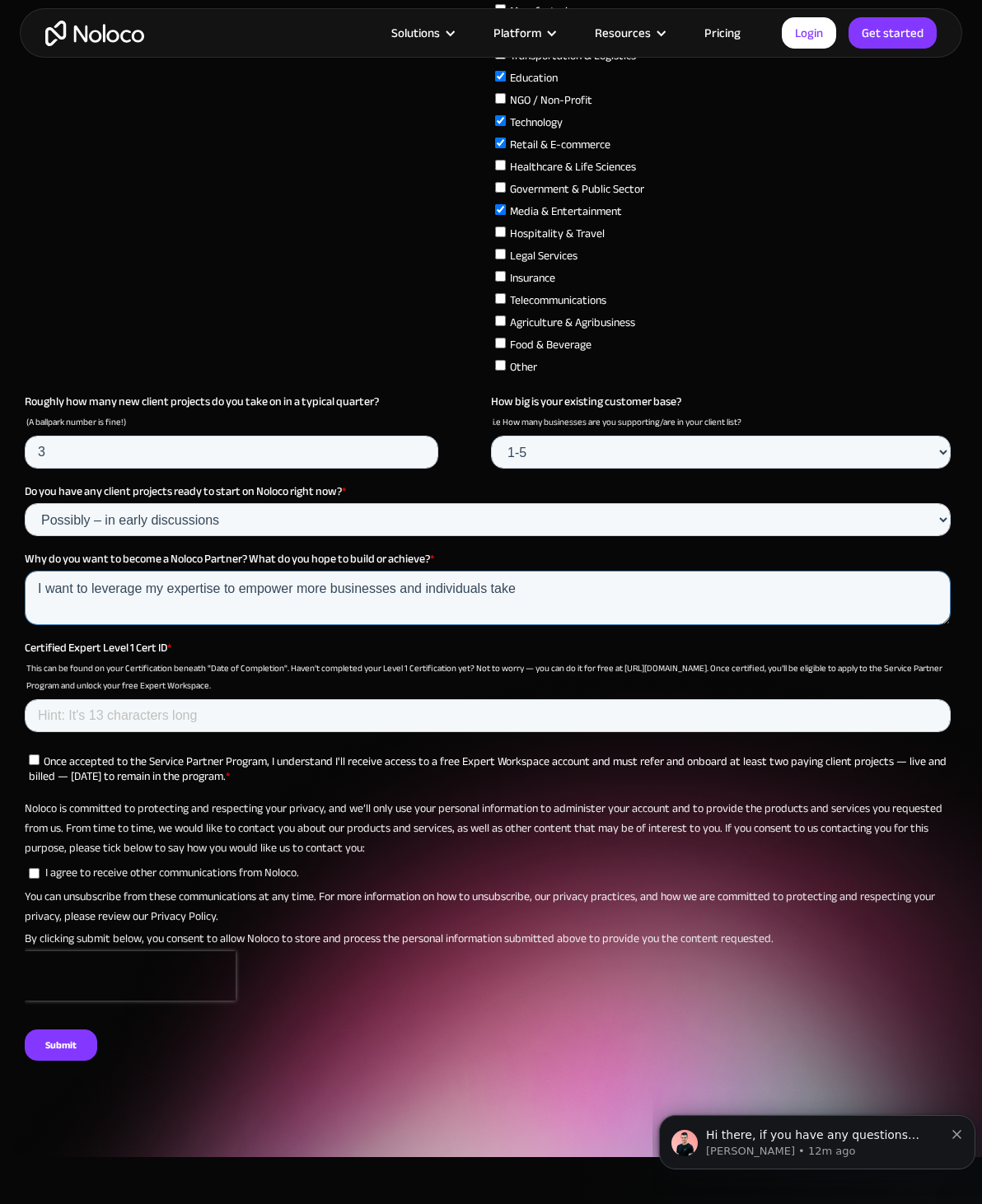
click at [488, 620] on textarea "I want to leverage my expertise to empower more businesses and individuals take" at bounding box center [488, 597] width 926 height 54
click at [603, 616] on textarea "I want to leverage my expertise to empower more businesses and individuals to t…" at bounding box center [488, 597] width 926 height 54
type textarea "I want to leverage my expertise to empower more businesses and individuals to t…"
click at [197, 732] on input "Certified Expert Level 1 Cert ID *" at bounding box center [488, 716] width 926 height 33
click at [179, 732] on input "Certified Expert Level 1 Cert ID *" at bounding box center [488, 716] width 926 height 33
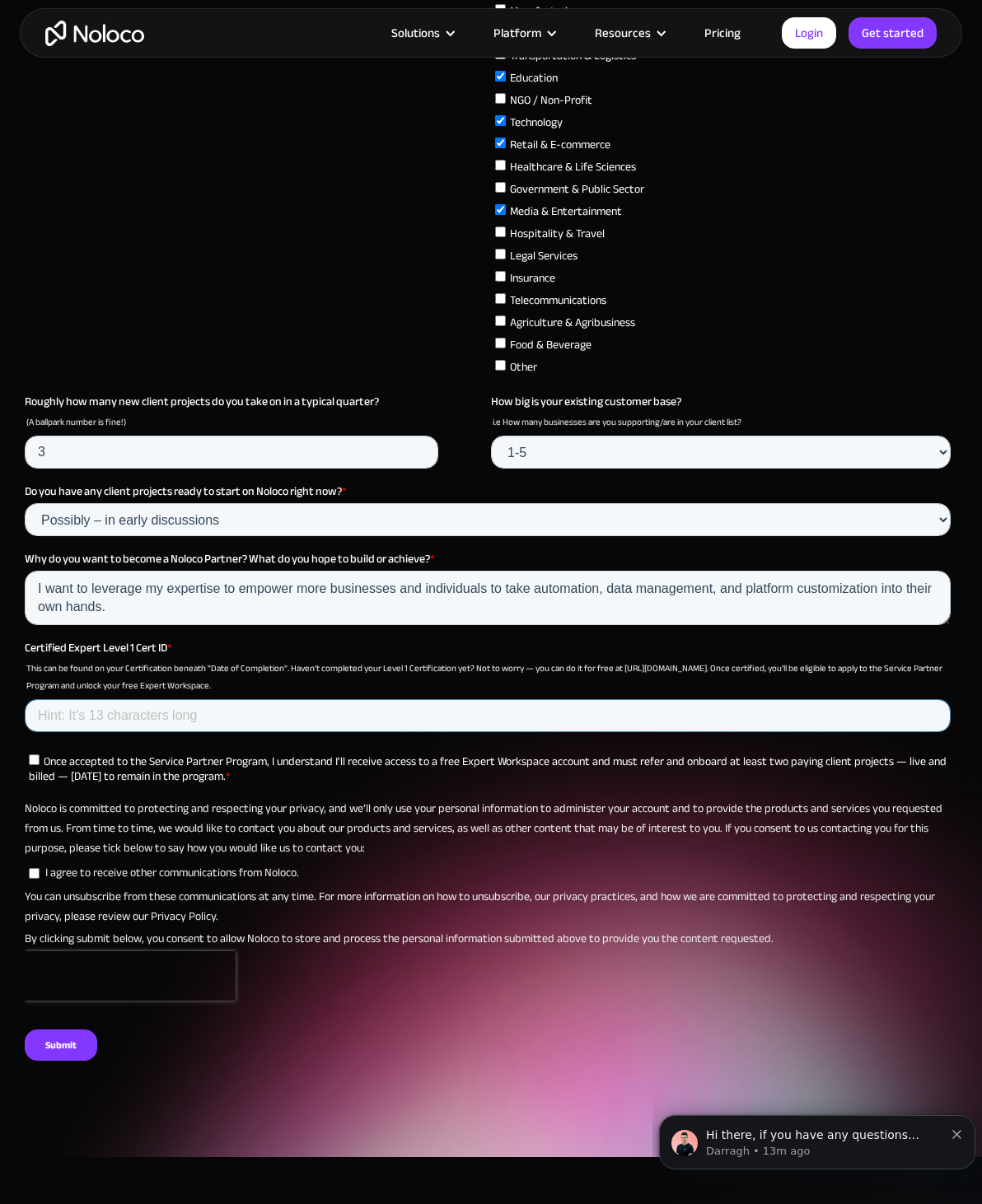
paste input "fVKuIK3wzbAz1j"
type input "fVKuIK3wzbAz1j"
click at [39, 765] on input "Once accepted to the Service Partner Program, I understand I'll receive access …" at bounding box center [34, 759] width 11 height 11
checkbox input "true"
click at [42, 880] on label "I agree to receive other communications from Noloco." at bounding box center [490, 873] width 922 height 15
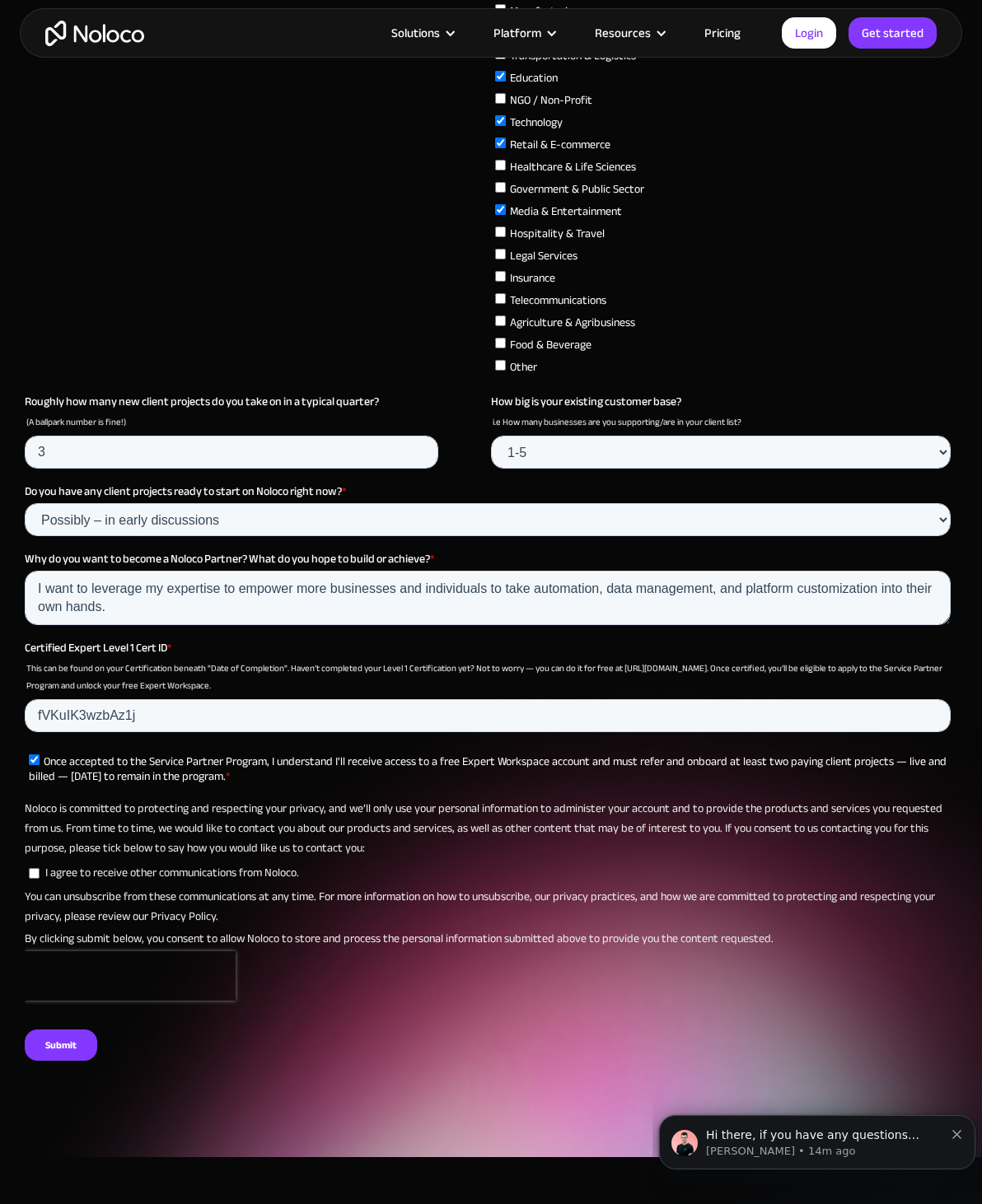
click at [39, 878] on input "I agree to receive other communications from Noloco." at bounding box center [34, 873] width 11 height 11
checkbox input "true"
click at [45, 1061] on input "Submit" at bounding box center [61, 1045] width 72 height 32
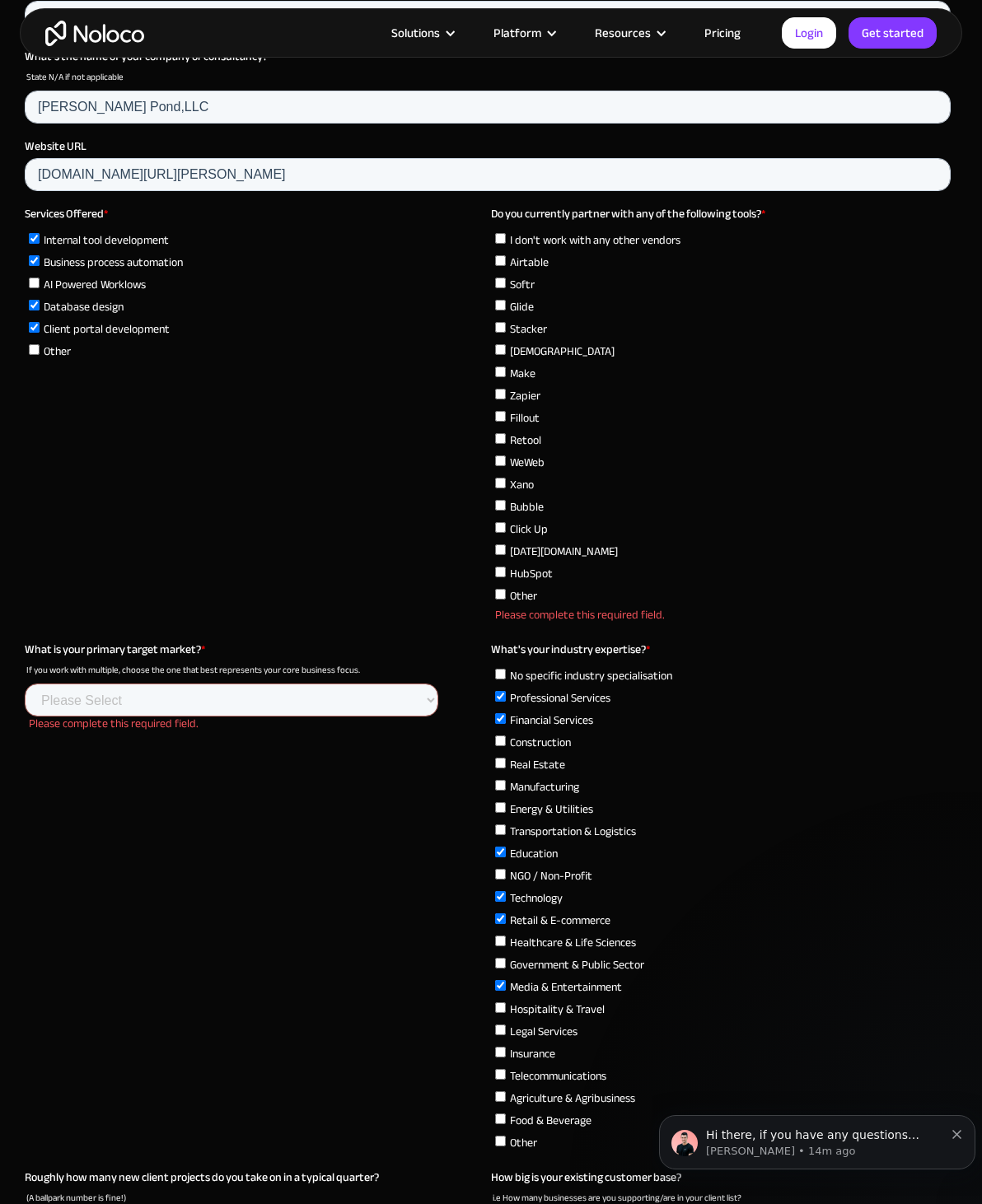
scroll to position [4818, 0]
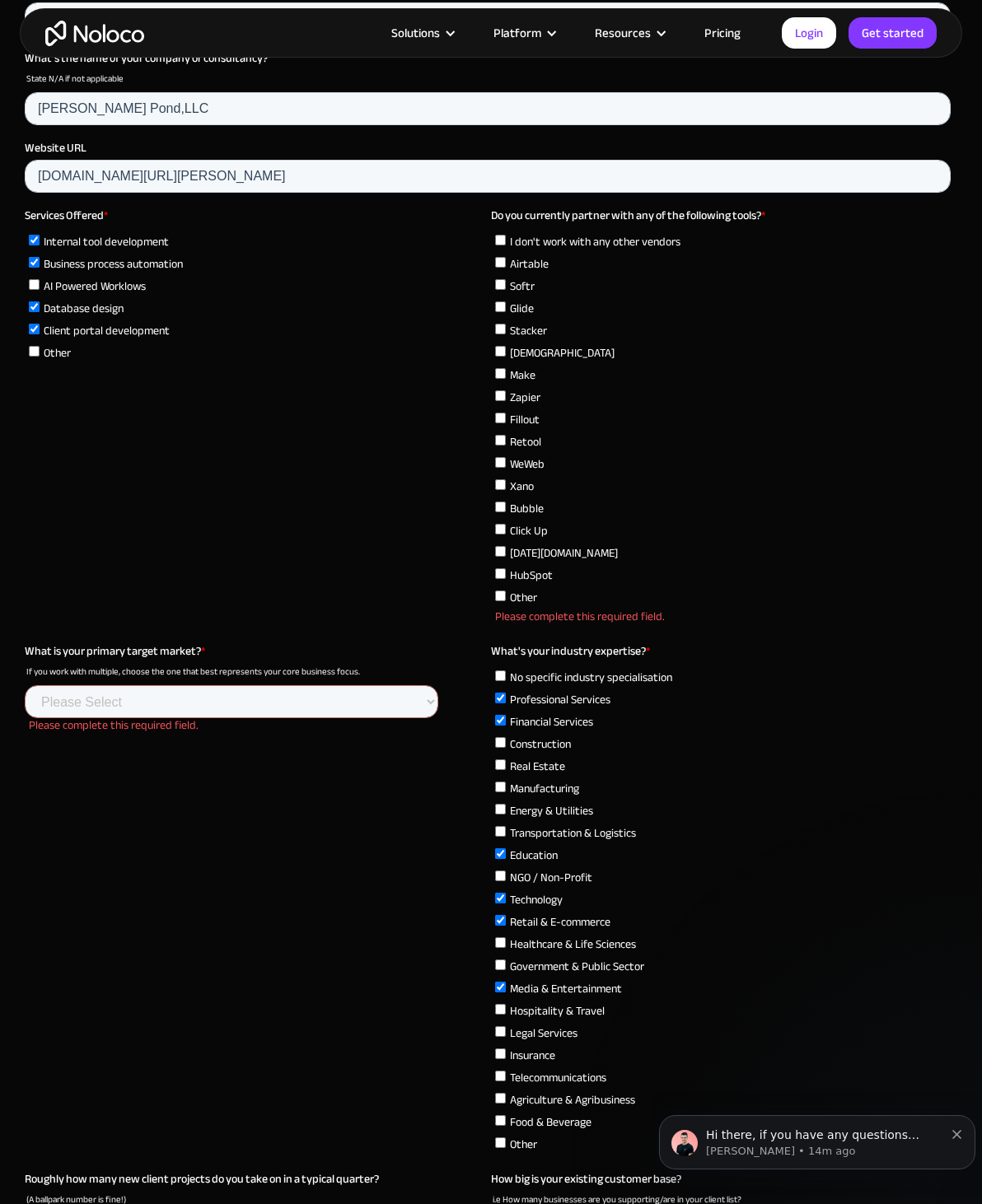
click at [506, 232] on label "I don't work with any other vendors" at bounding box center [722, 241] width 456 height 17
click at [506, 235] on input "I don't work with any other vendors" at bounding box center [500, 240] width 11 height 11
checkbox input "true"
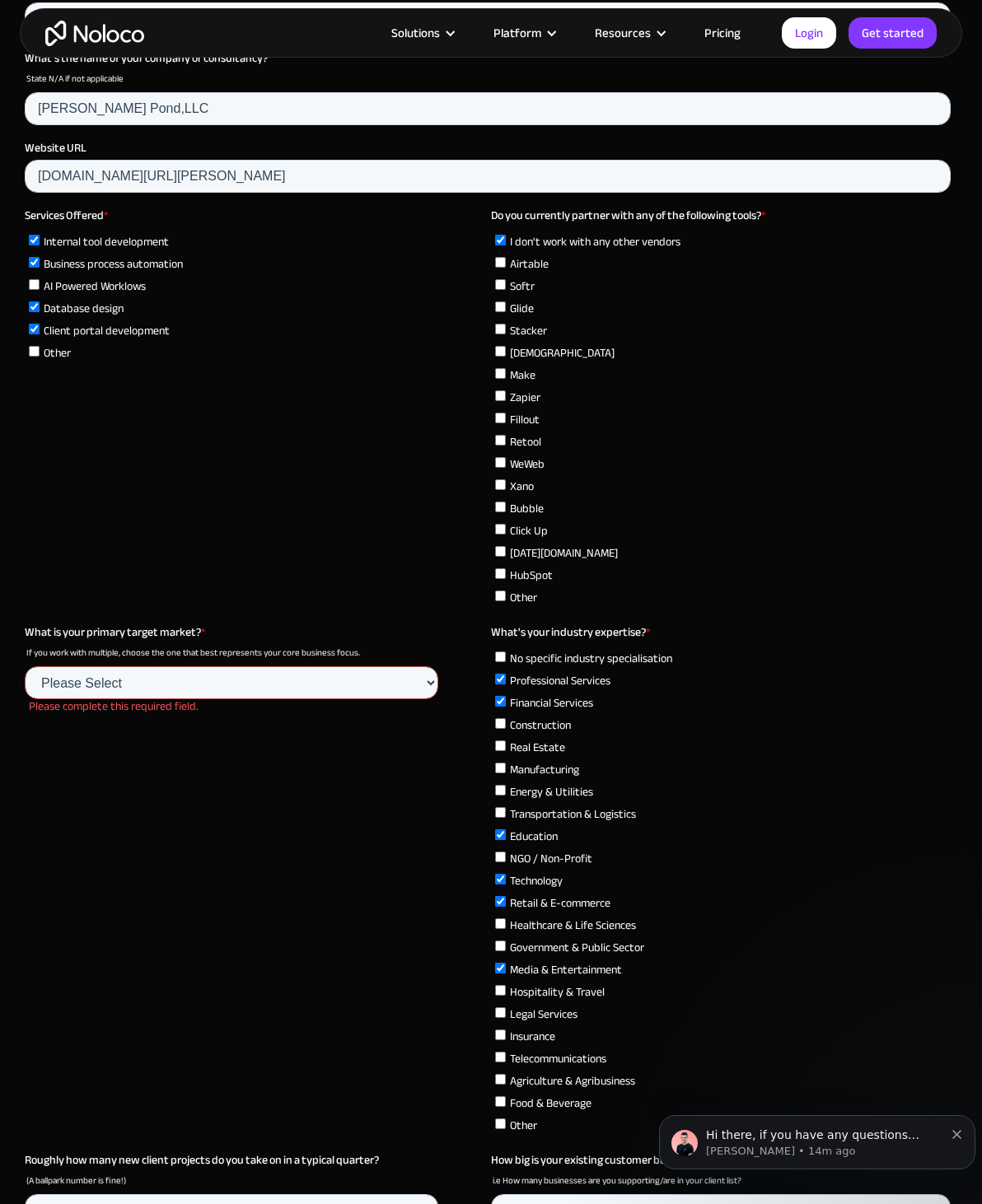
click at [425, 683] on select "Please Select Startups SMBs (B2B) SMBs (B2C) Large Enterprises NGO / Non Profit…" at bounding box center [232, 683] width 414 height 33
click at [401, 699] on select "Please Select Startups SMBs (B2B) SMBs (B2C) Large Enterprises NGO / Non Profit…" at bounding box center [232, 683] width 414 height 33
select select "Startups"
click at [386, 699] on select "Please Select Startups SMBs (B2B) SMBs (B2C) Large Enterprises NGO / Non Profit…" at bounding box center [232, 683] width 414 height 33
click at [416, 696] on select "Please Select Startups SMBs (B2B) SMBs (B2C) Large Enterprises NGO / Non Profit…" at bounding box center [232, 683] width 414 height 33
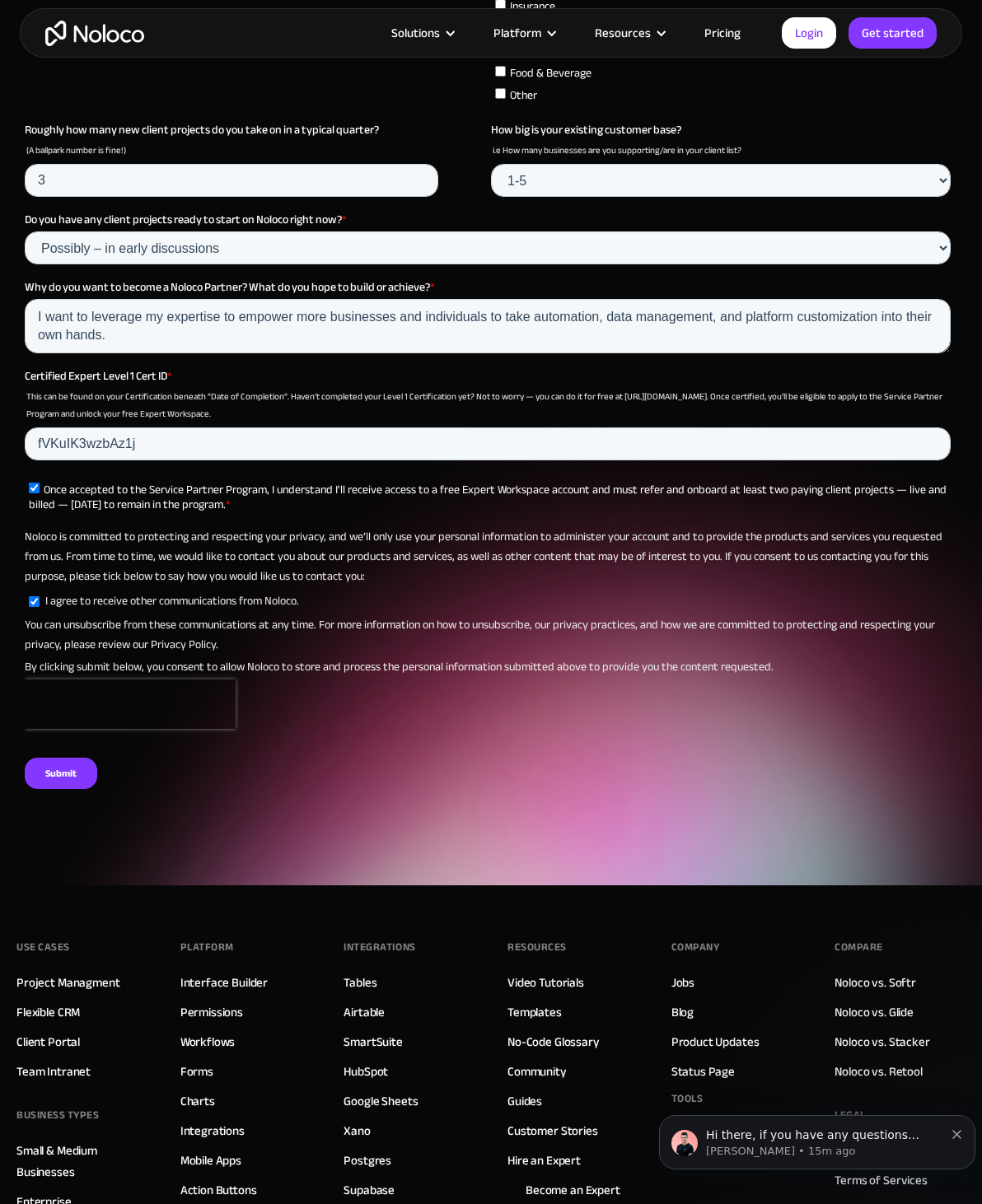
scroll to position [5854, 0]
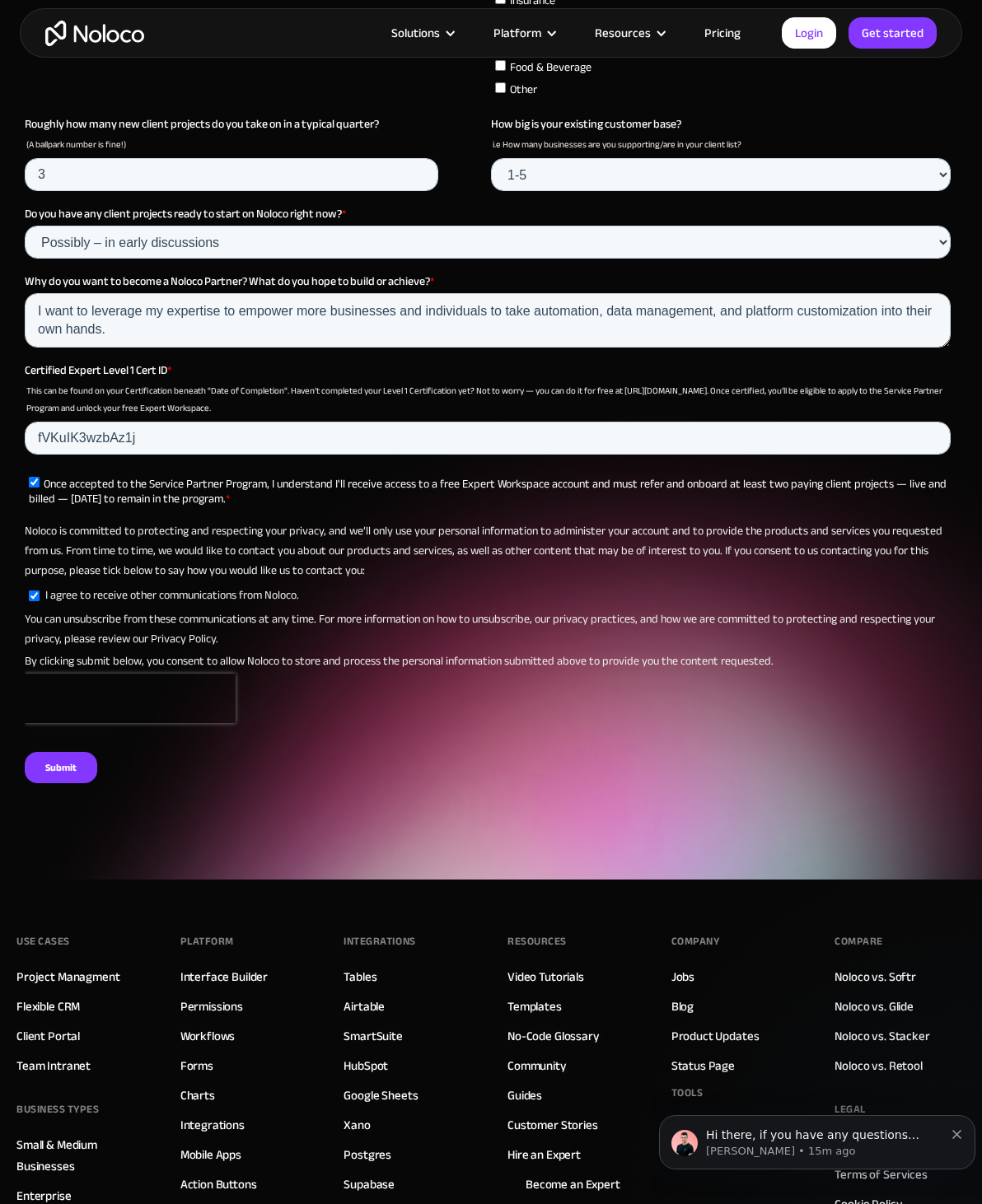
click at [73, 784] on input "Submit" at bounding box center [61, 768] width 72 height 32
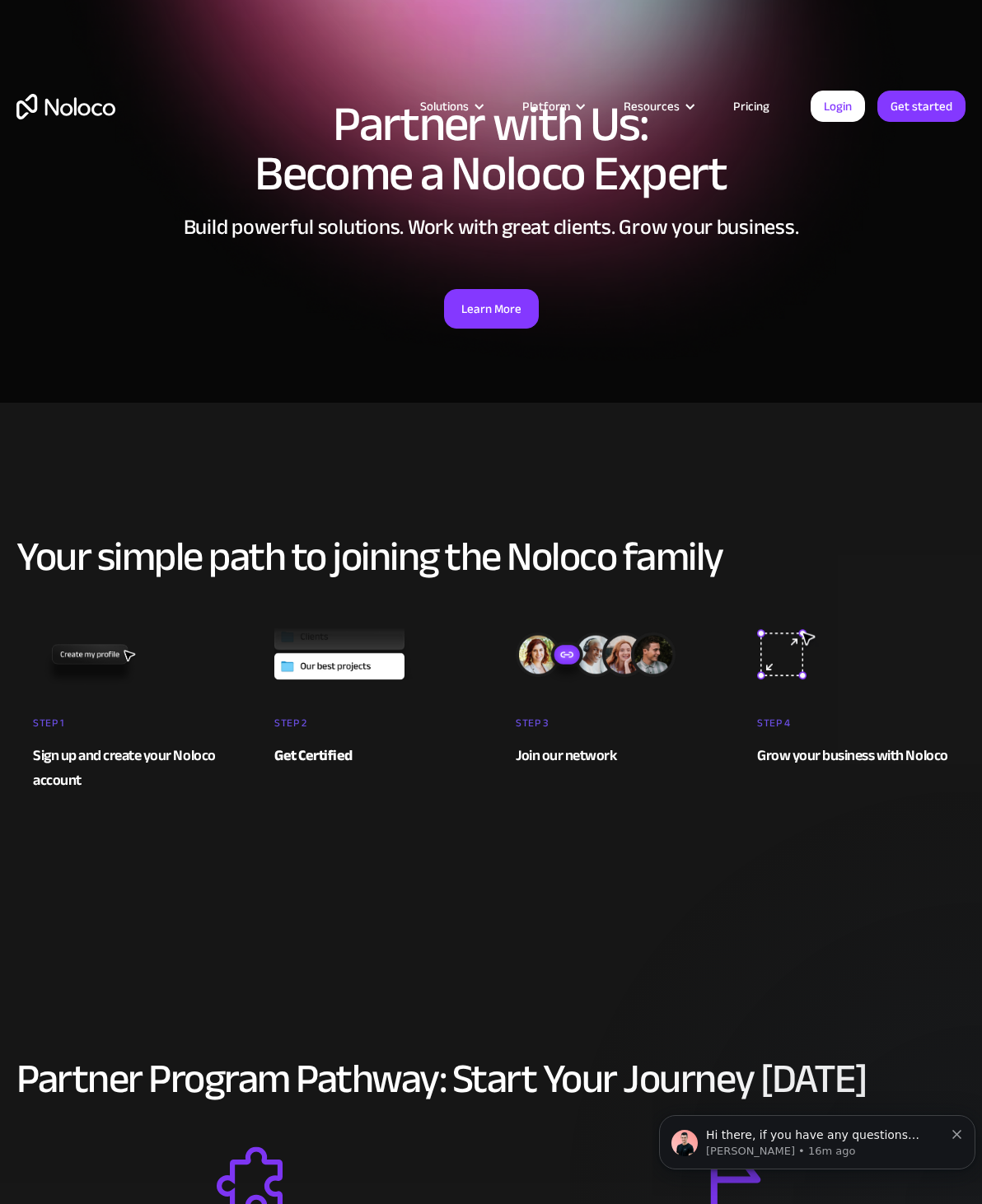
scroll to position [0, 0]
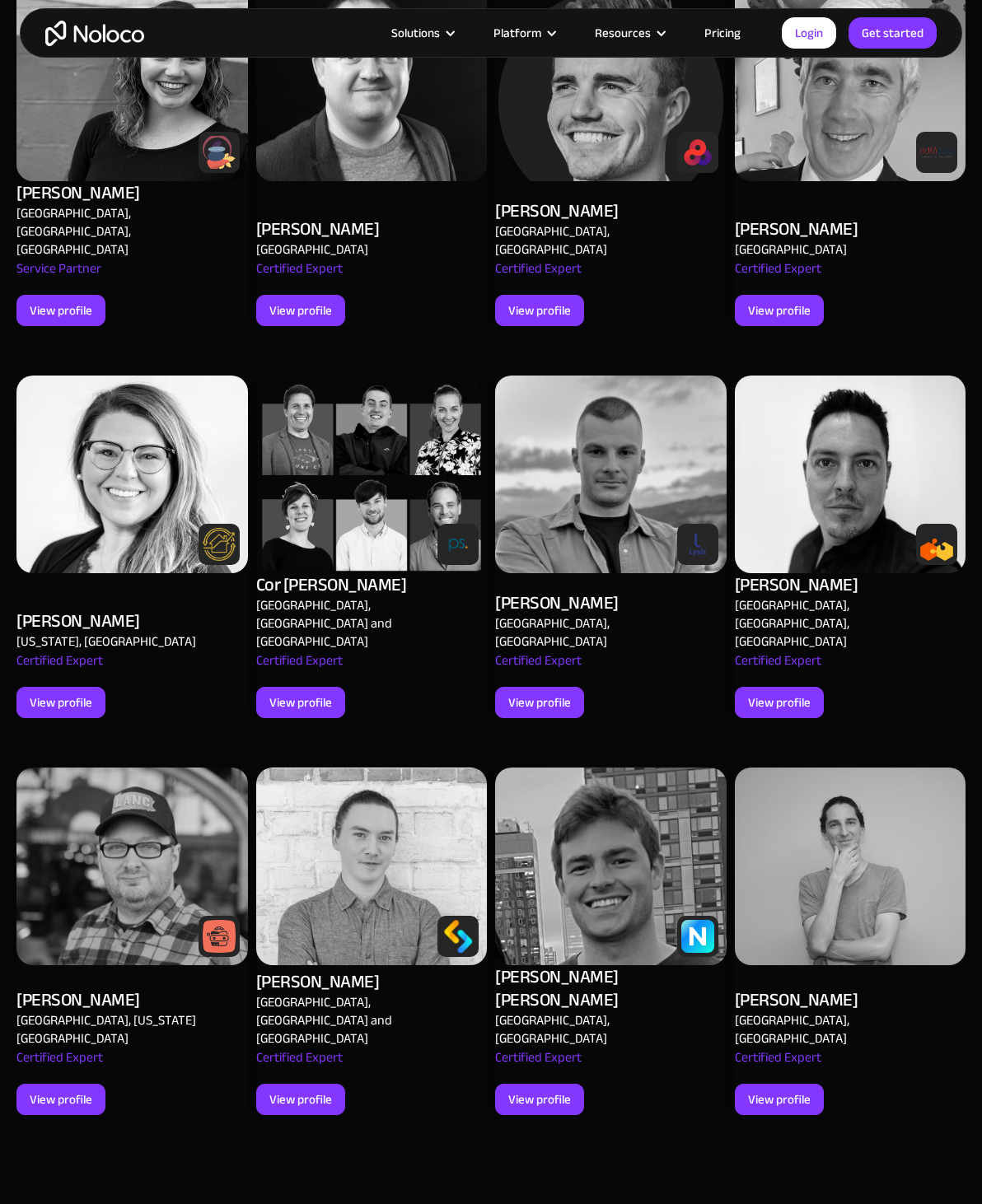
scroll to position [1712, 0]
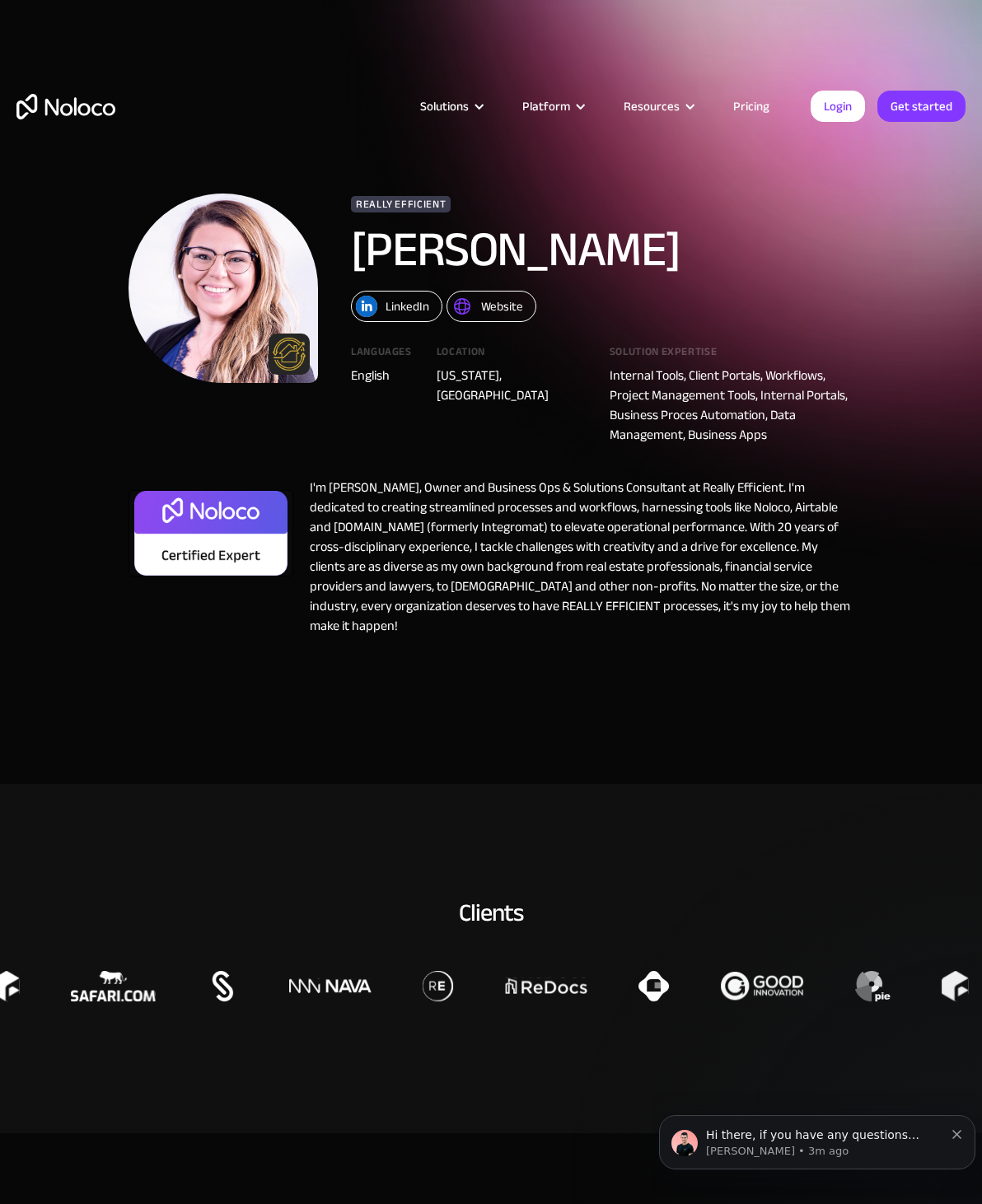
click at [536, 665] on section "Really Efficient [PERSON_NAME] LinkedIn Website Languages English Location [US_…" at bounding box center [491, 392] width 982 height 784
